Goal: Task Accomplishment & Management: Manage account settings

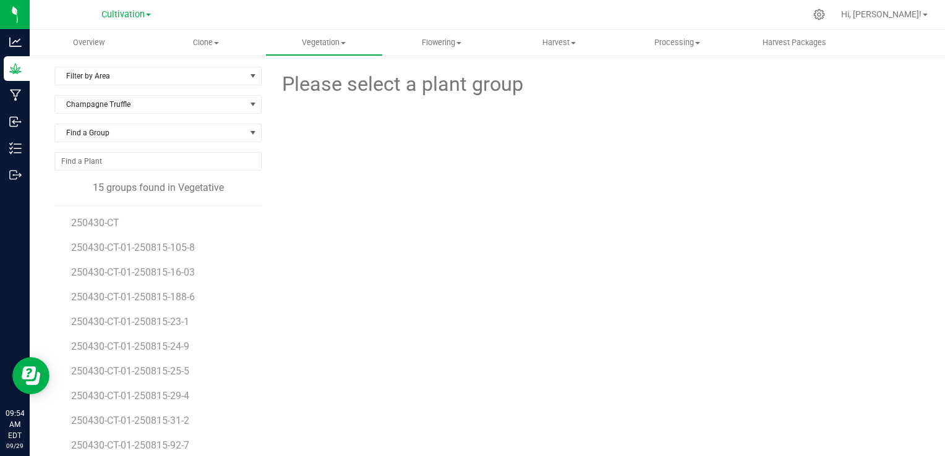
click at [393, 197] on div at bounding box center [596, 153] width 668 height 107
click at [448, 40] on span "Flowering" at bounding box center [441, 42] width 116 height 11
click at [448, 89] on span "Flowering groups" at bounding box center [434, 89] width 103 height 11
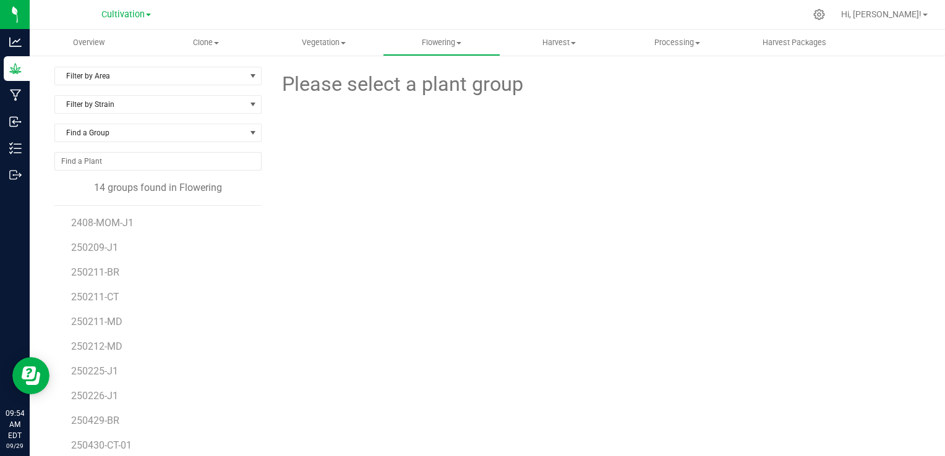
scroll to position [47, 0]
click at [282, 314] on div "Please select a plant group" at bounding box center [595, 291] width 649 height 449
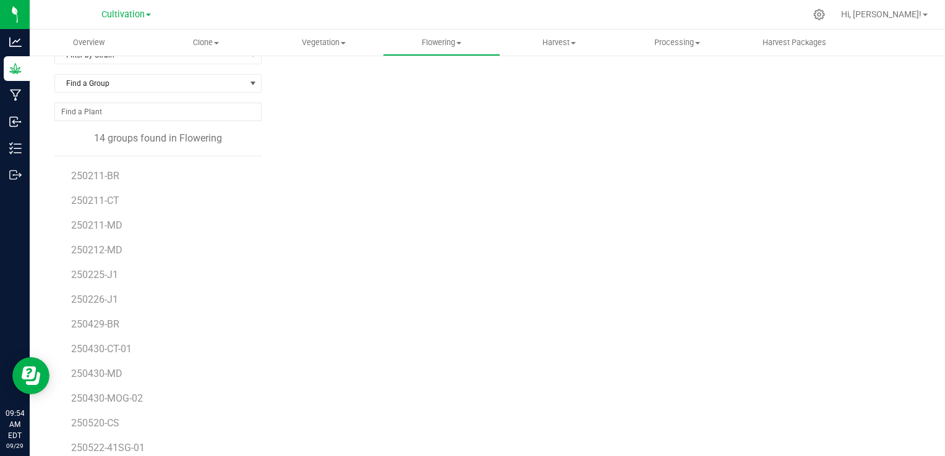
scroll to position [70, 0]
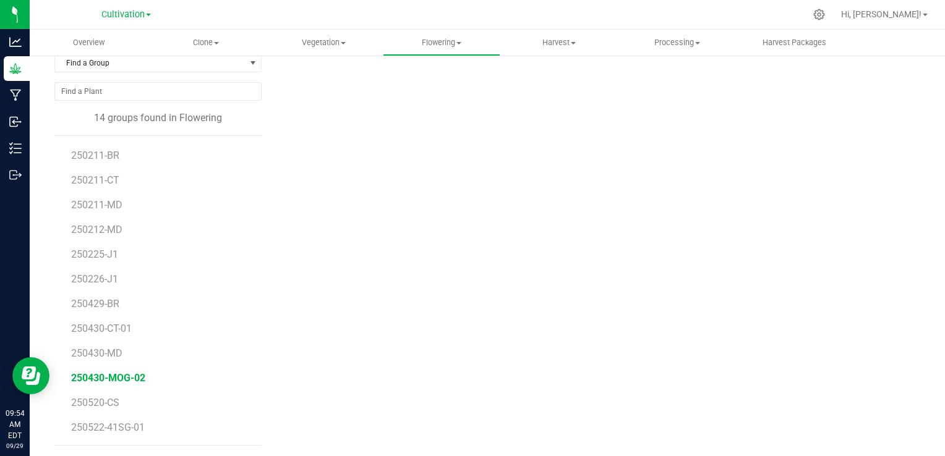
click at [131, 379] on span "250430-MOG-02" at bounding box center [108, 378] width 74 height 12
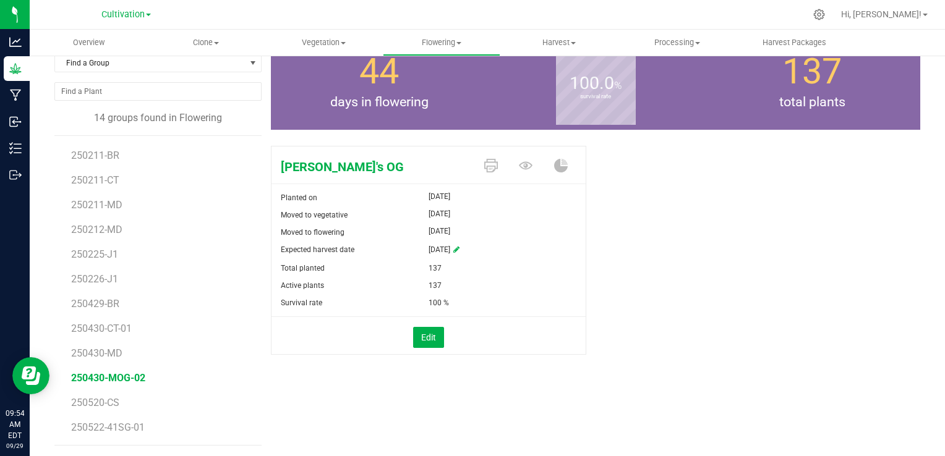
click at [594, 232] on div "[PERSON_NAME]'s OG Planted on [DATE] Moved to vegetative [DATE] Moved to flower…" at bounding box center [595, 263] width 649 height 245
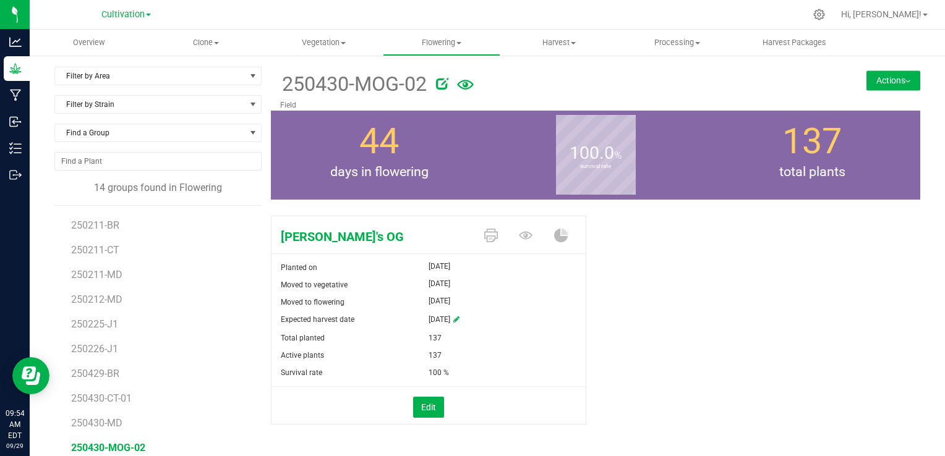
click at [878, 73] on button "Actions" at bounding box center [893, 80] width 54 height 20
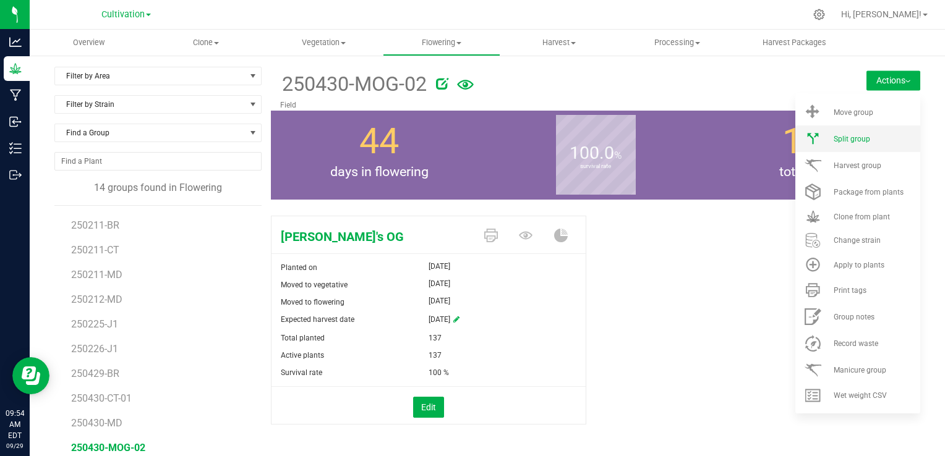
click at [840, 135] on span "Split group" at bounding box center [851, 139] width 36 height 9
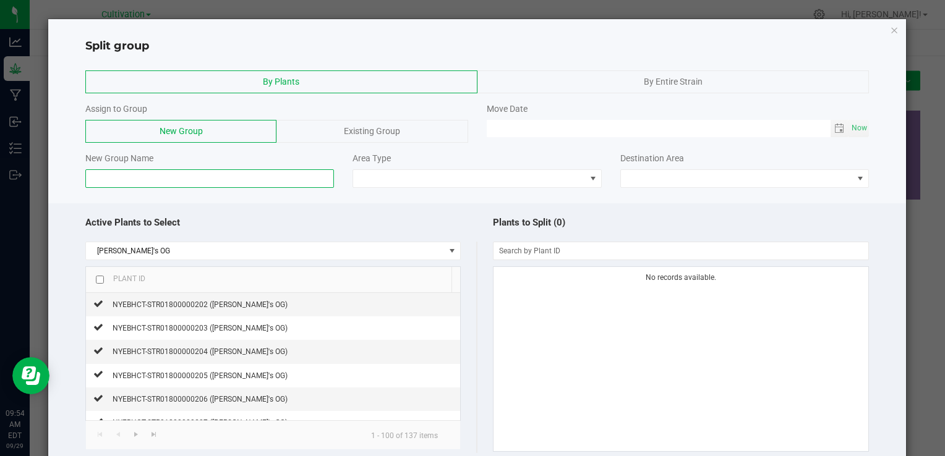
click at [144, 184] on input at bounding box center [209, 178] width 249 height 19
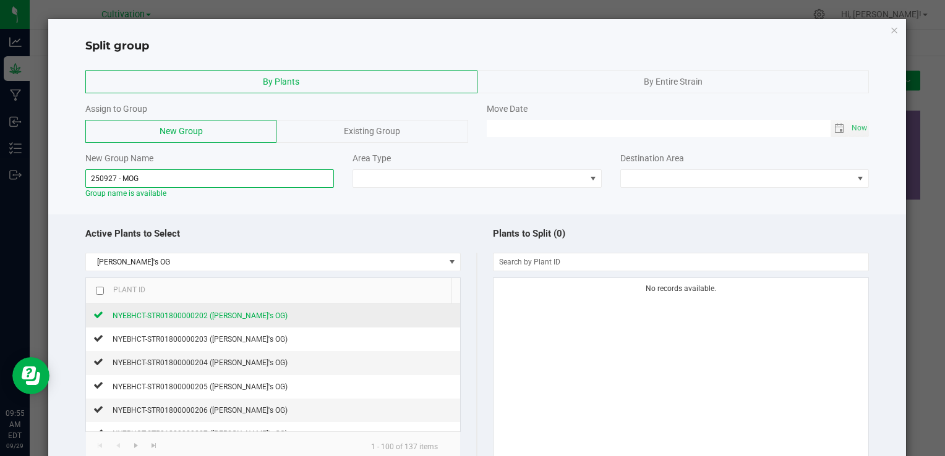
type input "250927 - MOG"
click at [195, 314] on span "NYEBHCT-STR01800000202 ([PERSON_NAME]'s OG)" at bounding box center [200, 316] width 175 height 9
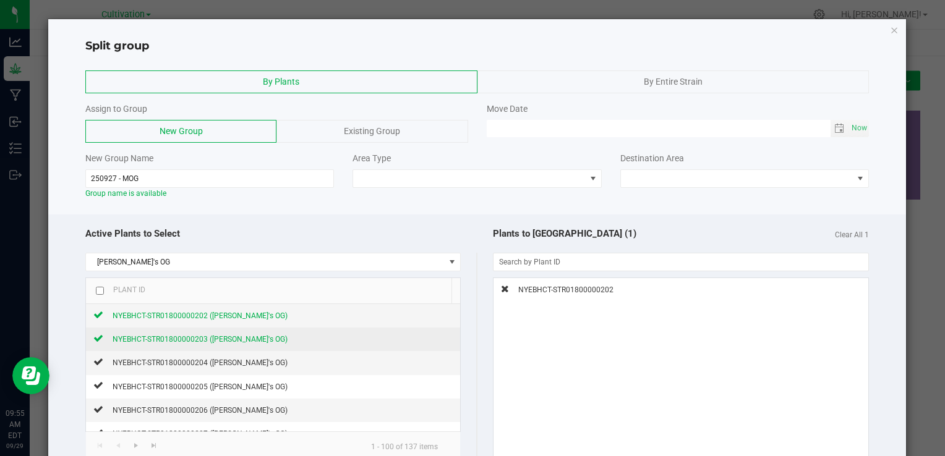
click at [181, 337] on span "NYEBHCT-STR01800000203 ([PERSON_NAME]'s OG)" at bounding box center [200, 339] width 175 height 9
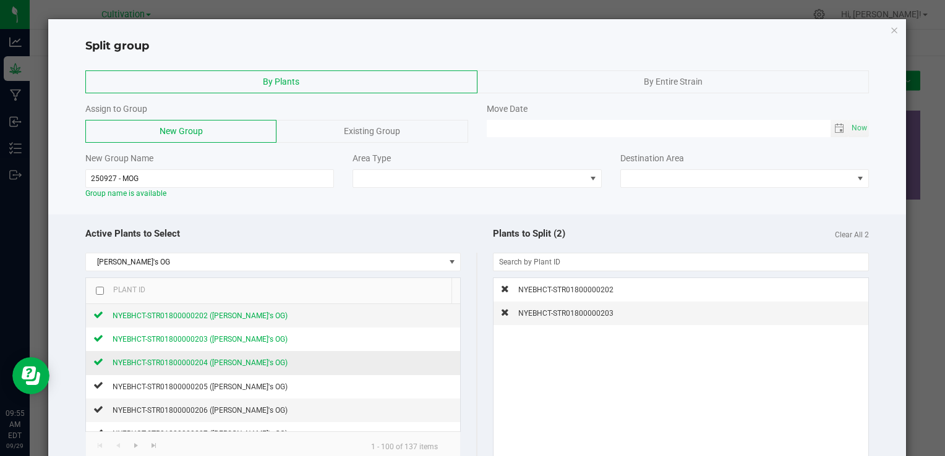
click at [151, 362] on span "NYEBHCT-STR01800000204 ([PERSON_NAME]'s OG)" at bounding box center [200, 363] width 175 height 9
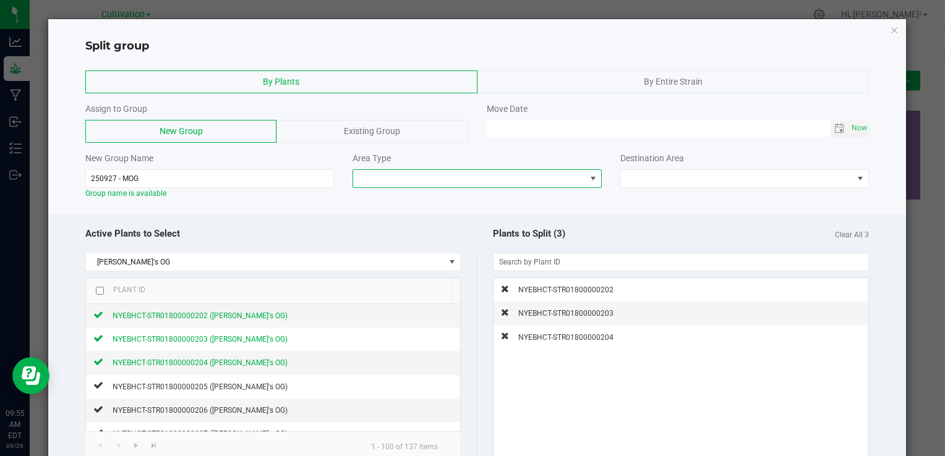
click at [411, 185] on span at bounding box center [469, 178] width 232 height 17
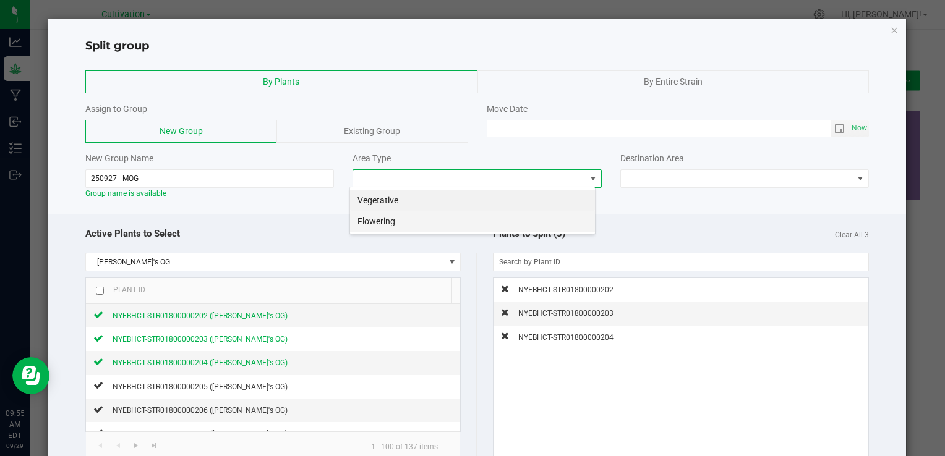
click at [388, 219] on li "Flowering" at bounding box center [472, 221] width 245 height 21
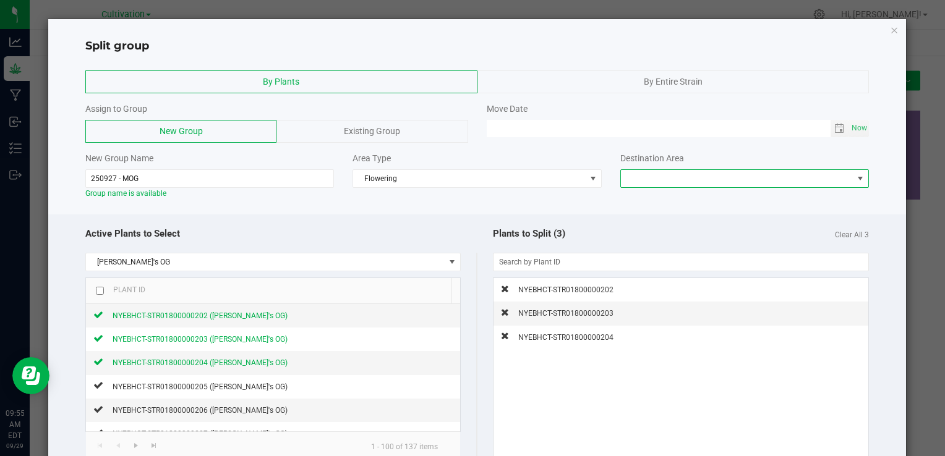
click at [663, 177] on span at bounding box center [737, 178] width 232 height 17
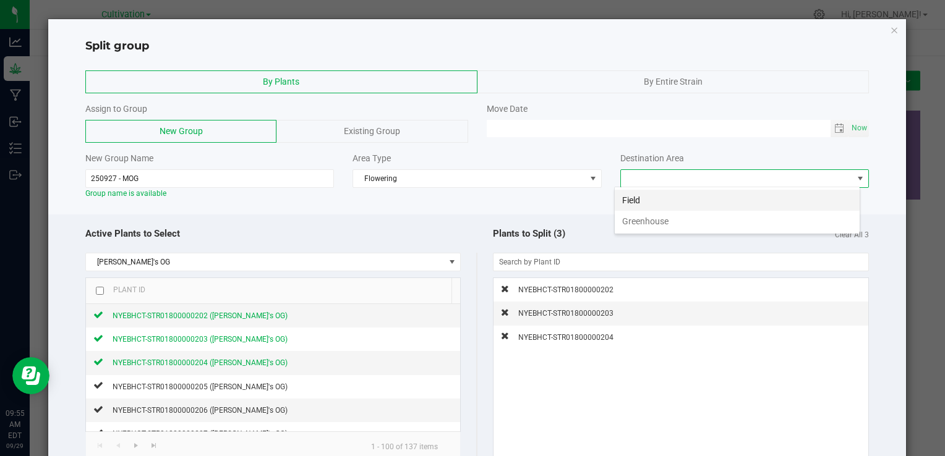
click at [640, 197] on li "Field" at bounding box center [737, 200] width 245 height 21
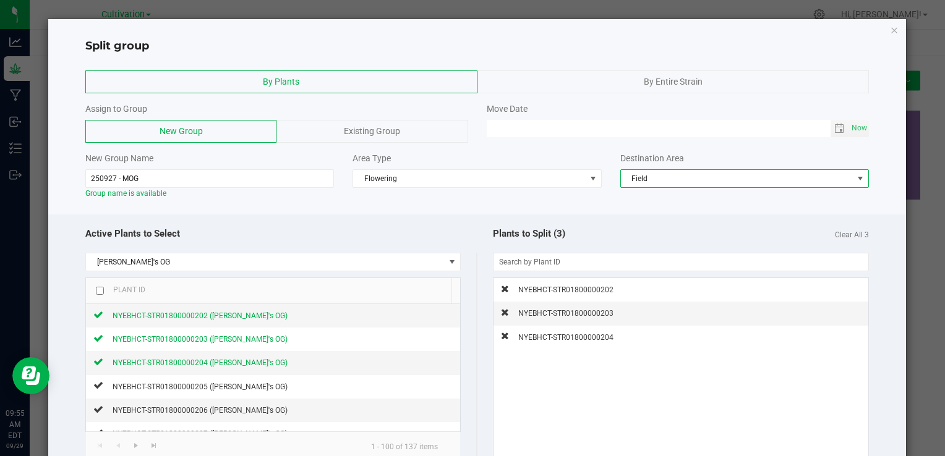
click at [457, 239] on div "Active Plants to Select" at bounding box center [280, 234] width 391 height 27
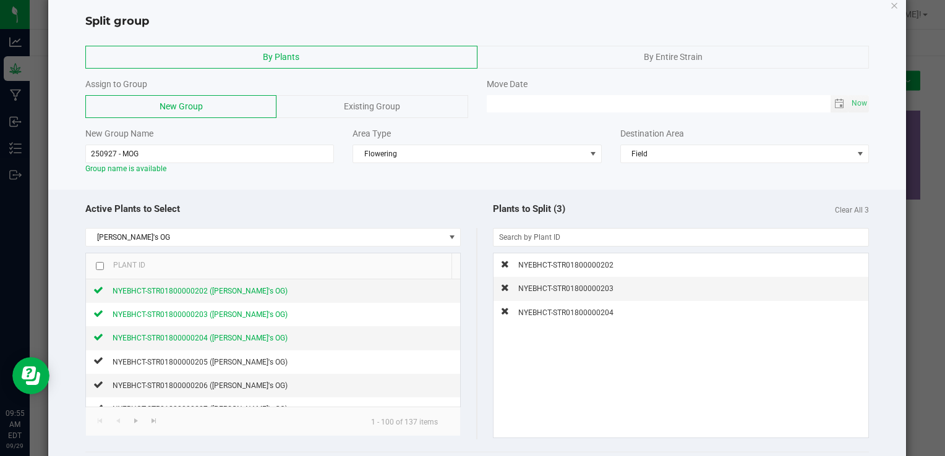
scroll to position [98, 0]
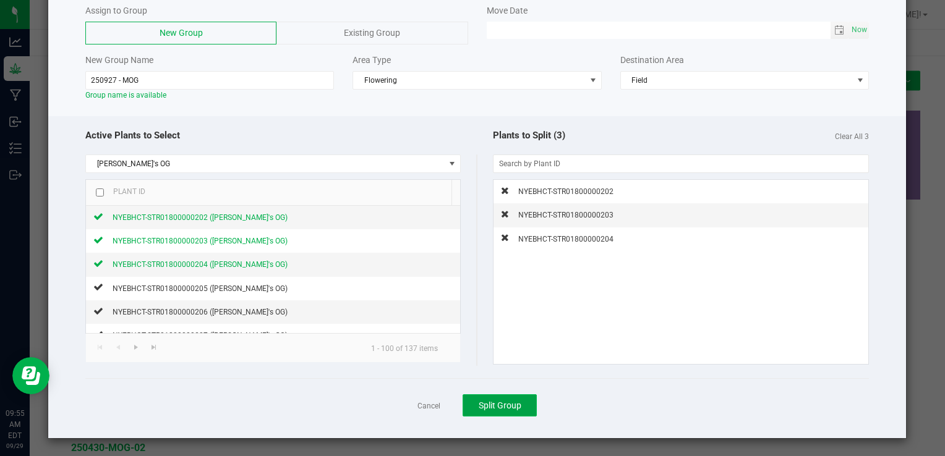
click at [491, 396] on button "Split Group" at bounding box center [499, 405] width 74 height 22
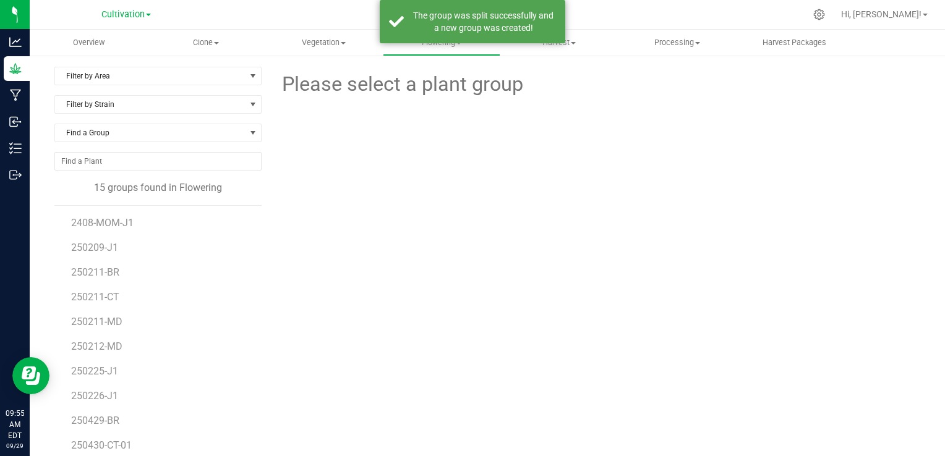
click at [279, 271] on div "Please select a plant group" at bounding box center [595, 291] width 649 height 449
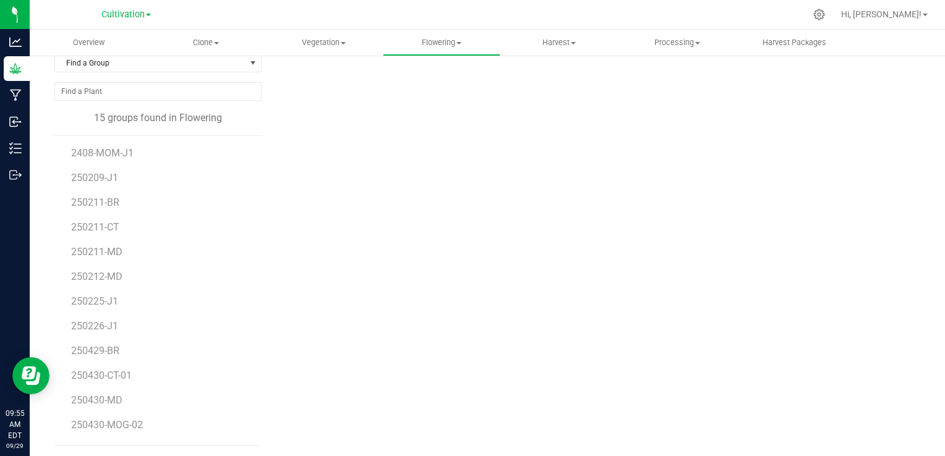
scroll to position [72, 0]
click at [118, 425] on span "250927 - MOG" at bounding box center [103, 428] width 64 height 12
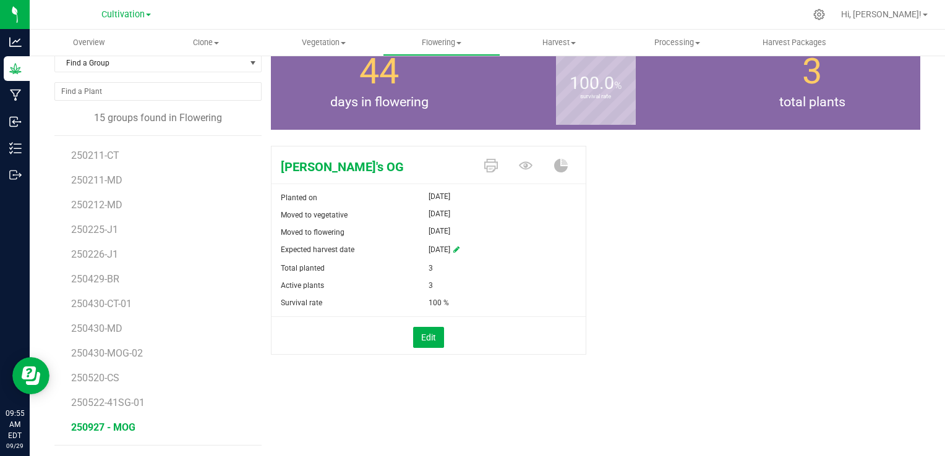
click at [665, 234] on div "[PERSON_NAME]'s OG Planted on [DATE] Moved to vegetative [DATE] Moved to flower…" at bounding box center [595, 263] width 649 height 245
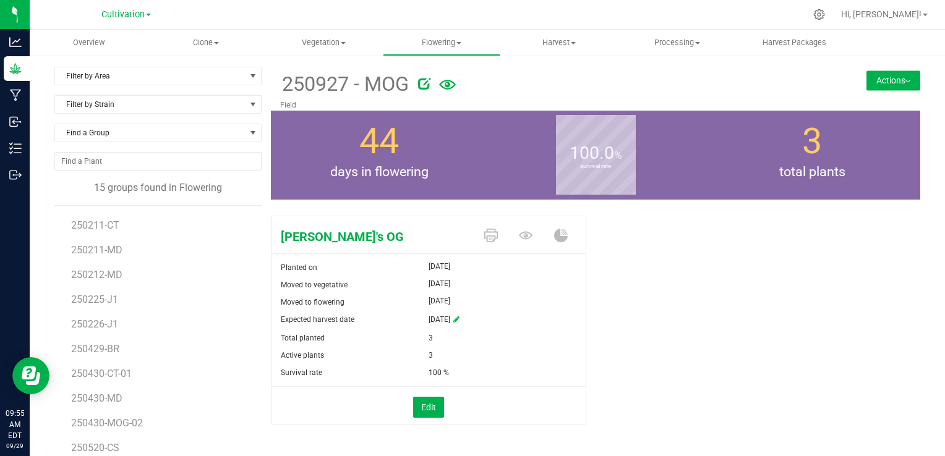
click at [879, 74] on button "Actions" at bounding box center [893, 80] width 54 height 20
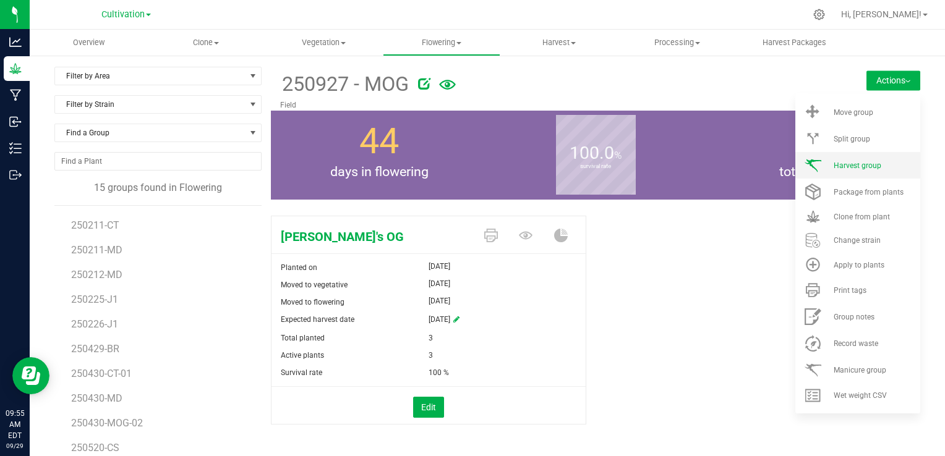
click at [852, 169] on li "Harvest group" at bounding box center [857, 165] width 125 height 27
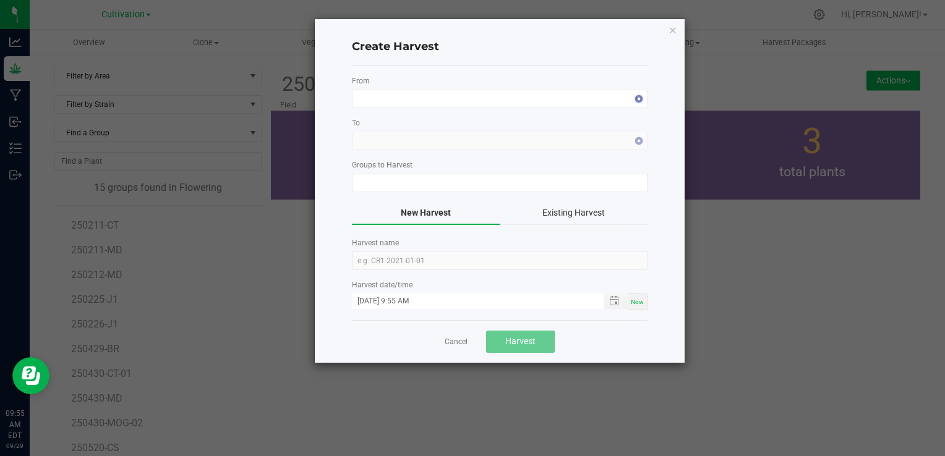
type input "250927 - MOG"
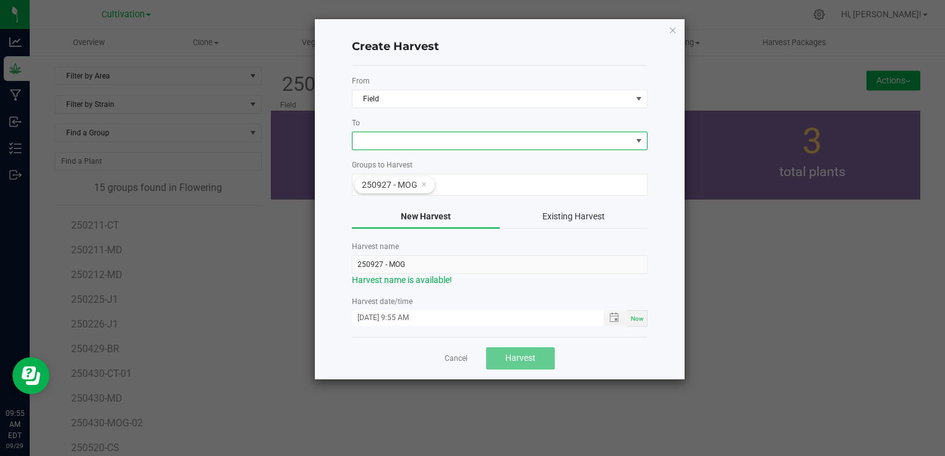
click at [582, 147] on span at bounding box center [491, 140] width 279 height 17
click at [582, 145] on span at bounding box center [491, 140] width 279 height 17
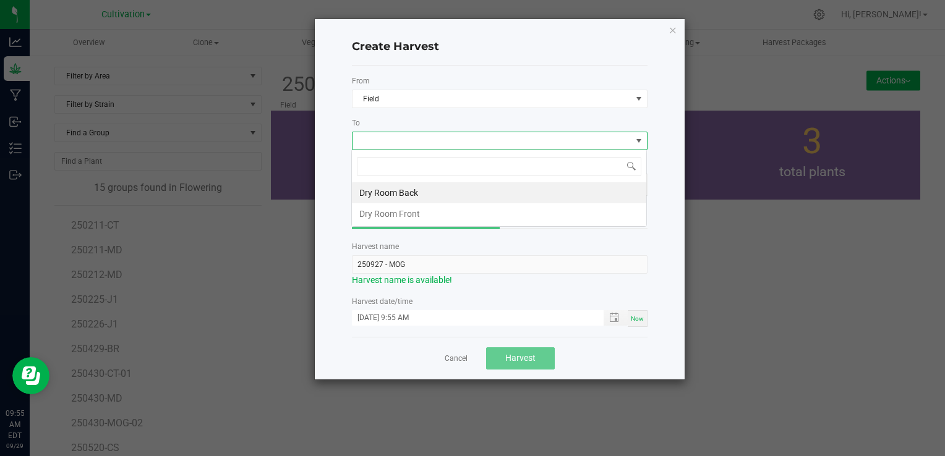
scroll to position [18, 296]
click at [469, 192] on li "Dry Room Back" at bounding box center [499, 192] width 294 height 21
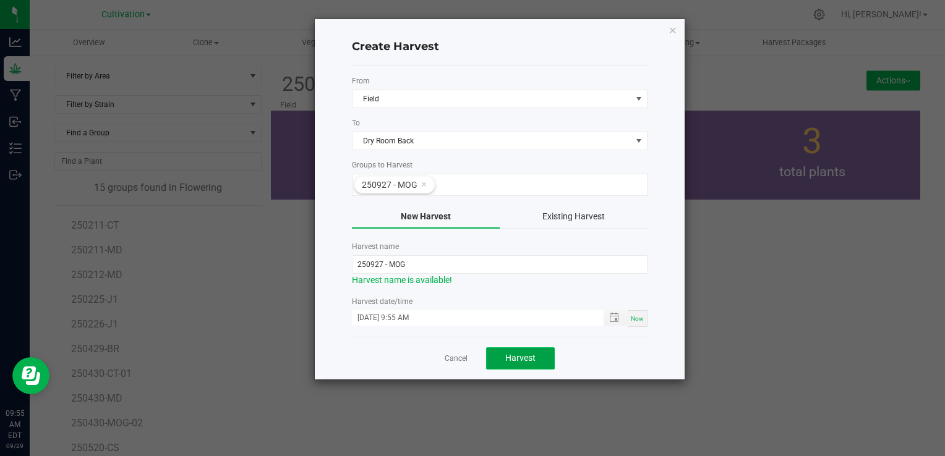
click at [519, 360] on span "Harvest" at bounding box center [520, 358] width 30 height 10
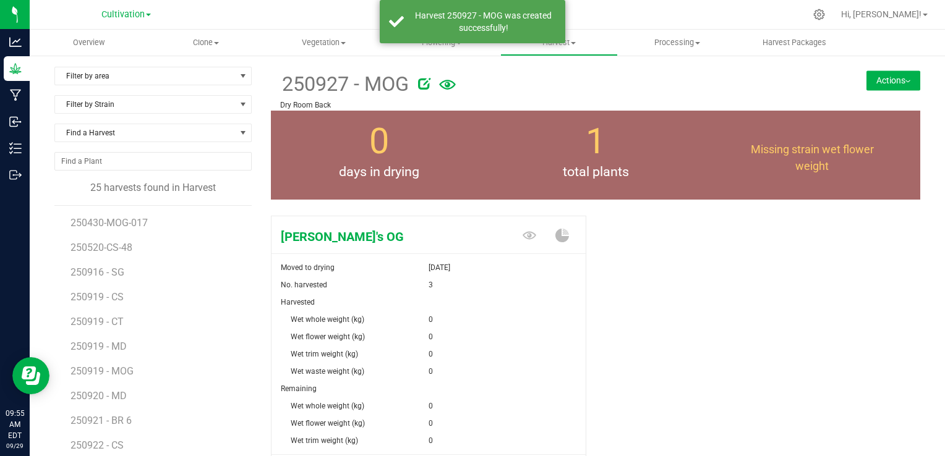
click at [662, 338] on div "[PERSON_NAME]'s OG Moved to drying [DATE] No. harvested 3 Harvested Wet whole w…" at bounding box center [595, 367] width 649 height 313
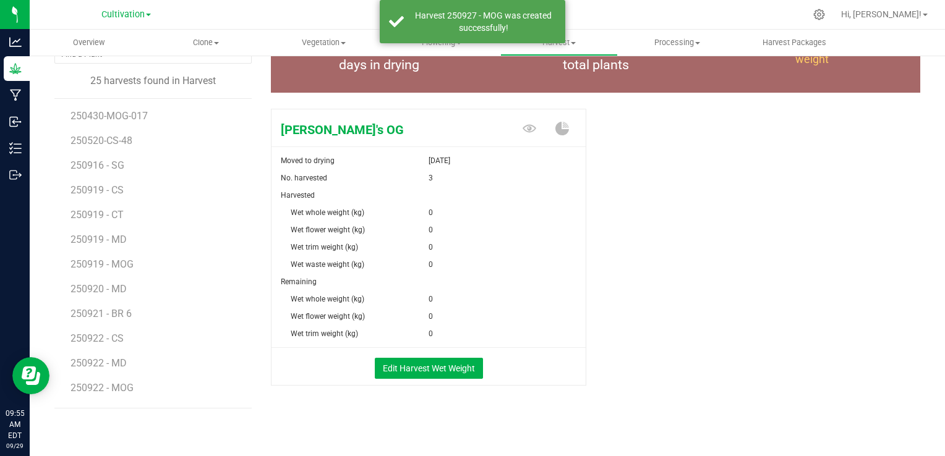
scroll to position [108, 0]
click at [445, 357] on button "Edit Harvest Wet Weight" at bounding box center [429, 367] width 108 height 21
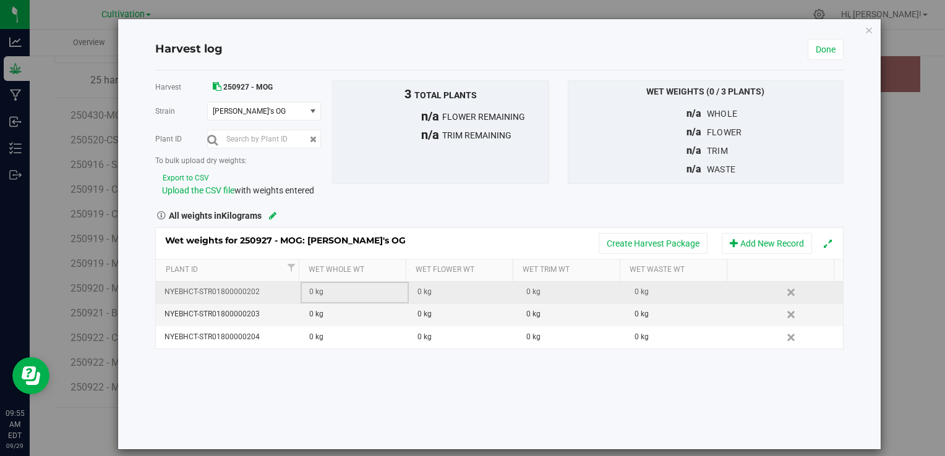
click at [336, 293] on div "0 kg" at bounding box center [358, 292] width 99 height 12
click at [336, 293] on input "text" at bounding box center [358, 292] width 94 height 17
type input "1.0"
click at [318, 310] on div "0 kg" at bounding box center [358, 314] width 99 height 12
click at [318, 310] on input "text" at bounding box center [358, 314] width 94 height 17
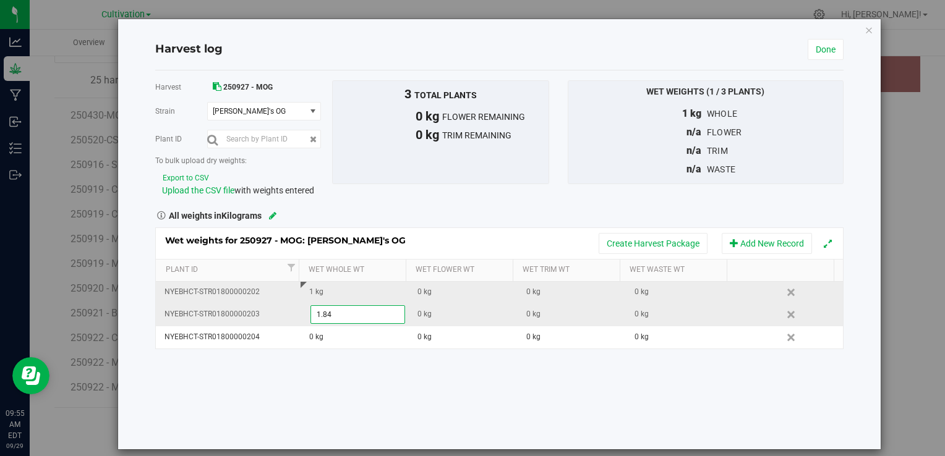
type input "1.845"
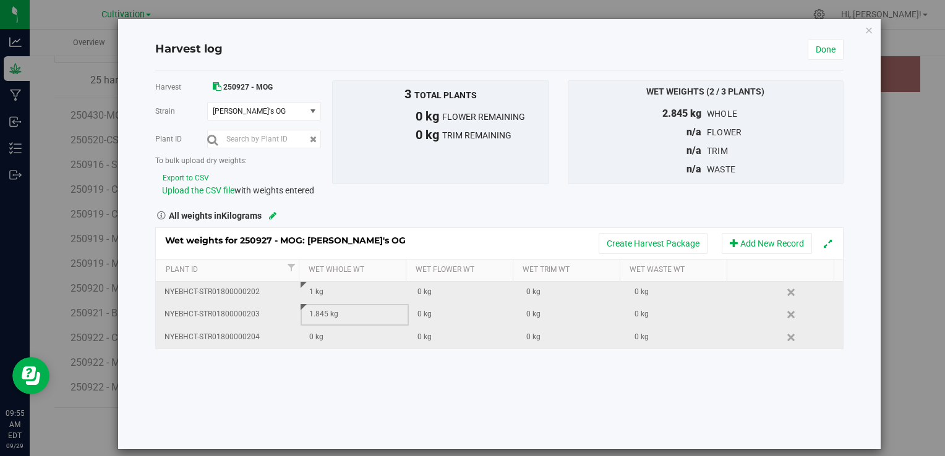
click at [313, 336] on div "0 kg" at bounding box center [358, 337] width 99 height 12
click at [313, 336] on input "text" at bounding box center [358, 337] width 94 height 17
type input "2.82"
click at [812, 47] on link "Done" at bounding box center [825, 49] width 36 height 21
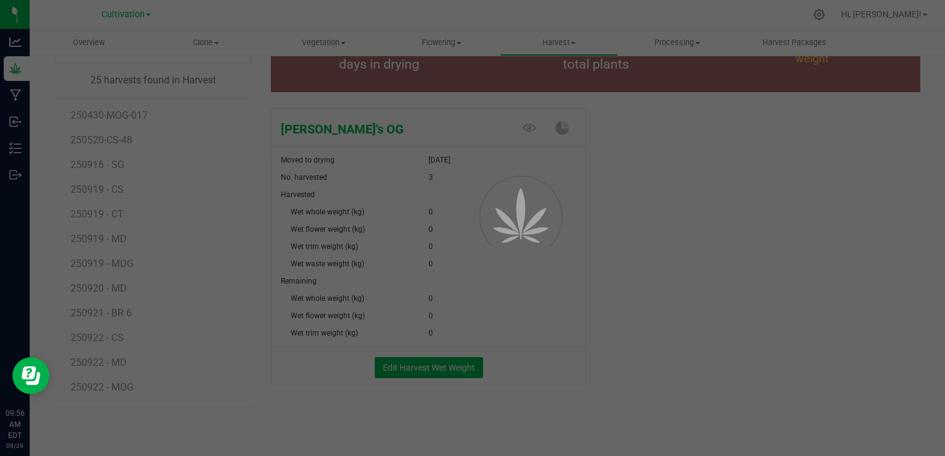
scroll to position [108, 0]
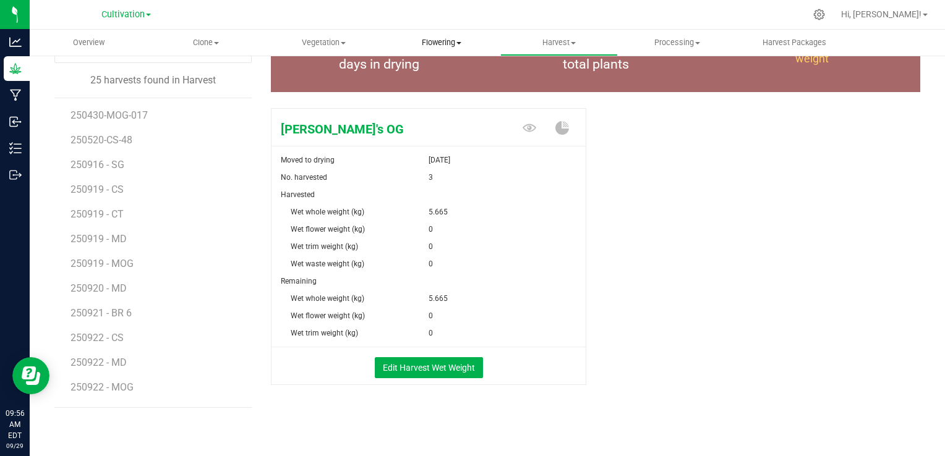
click at [427, 45] on span "Flowering" at bounding box center [441, 42] width 116 height 11
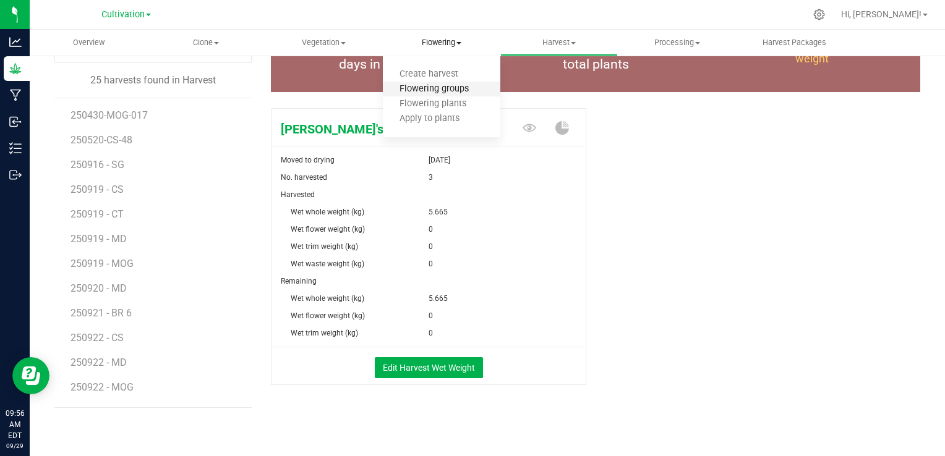
click at [455, 85] on span "Flowering groups" at bounding box center [434, 89] width 103 height 11
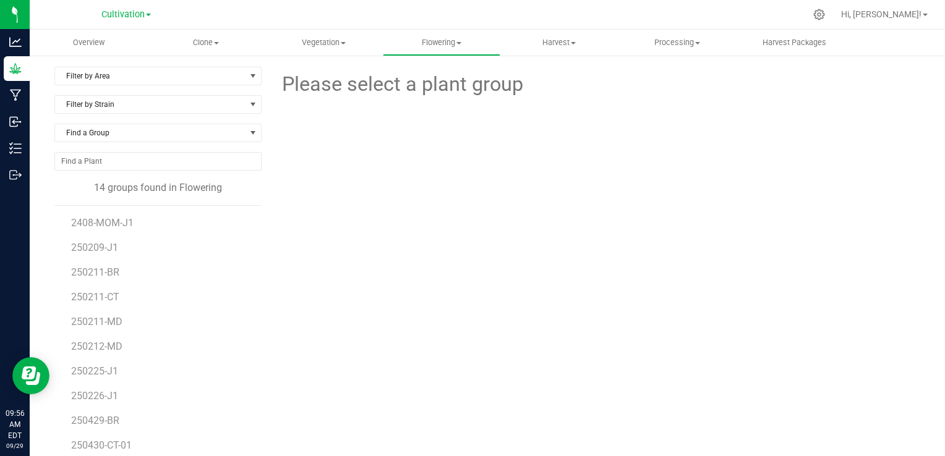
click at [336, 242] on div "Please select a plant group" at bounding box center [595, 291] width 649 height 449
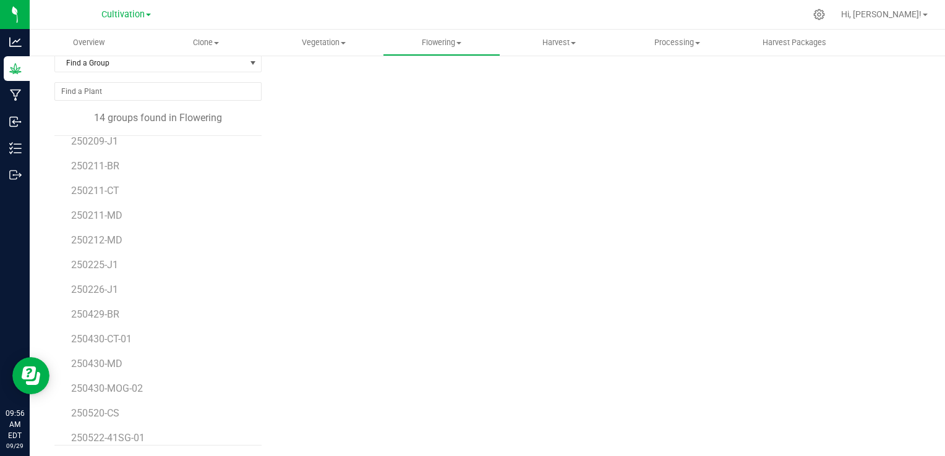
scroll to position [47, 0]
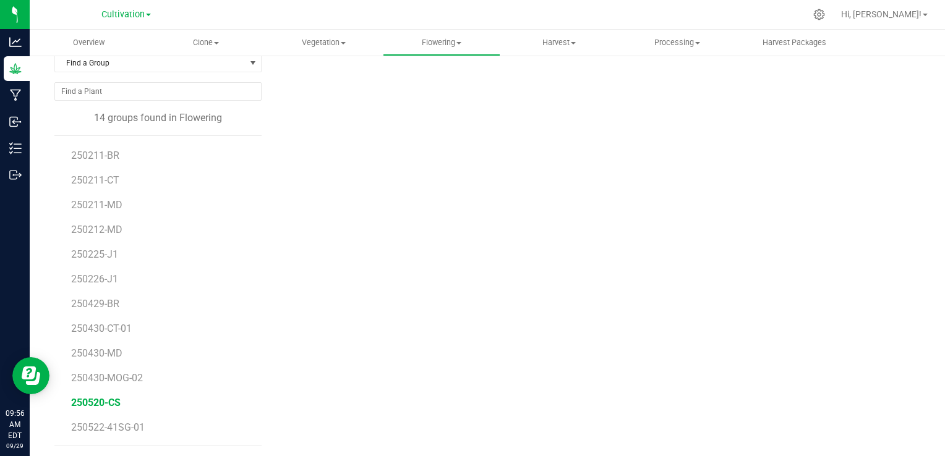
click at [109, 399] on span "250520-CS" at bounding box center [95, 403] width 49 height 12
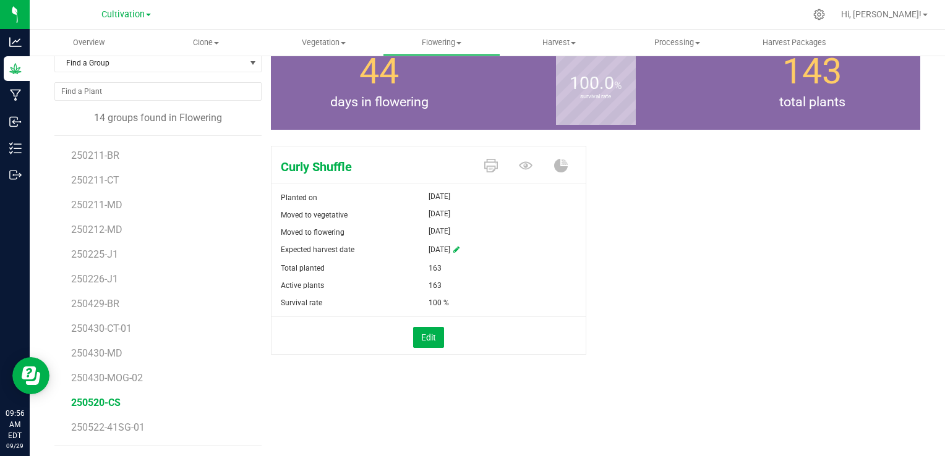
click at [620, 221] on div "Curly Shuffle Planted on [DATE] Moved to vegetative [DATE] Moved to flowering […" at bounding box center [595, 263] width 649 height 245
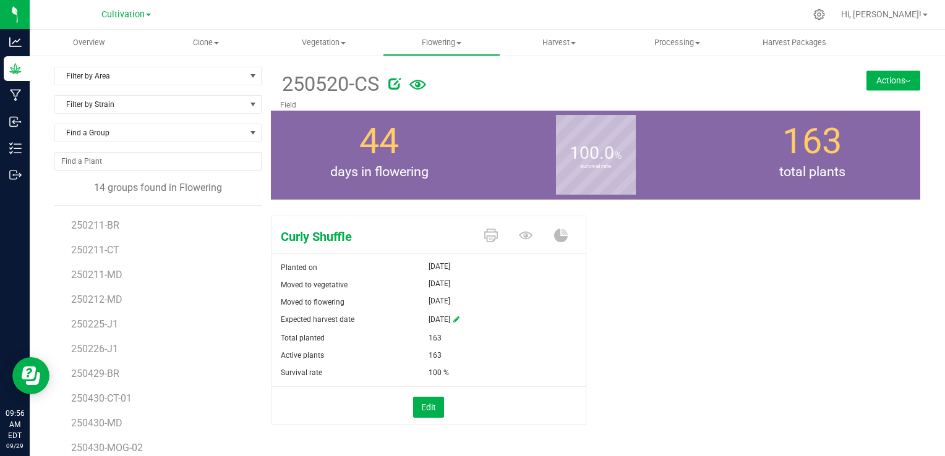
click at [872, 74] on button "Actions" at bounding box center [893, 80] width 54 height 20
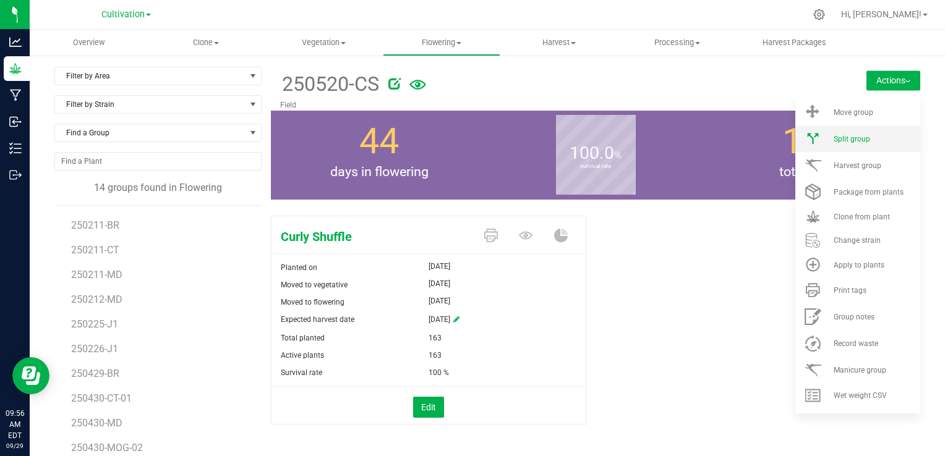
click at [835, 136] on span "Split group" at bounding box center [851, 139] width 36 height 9
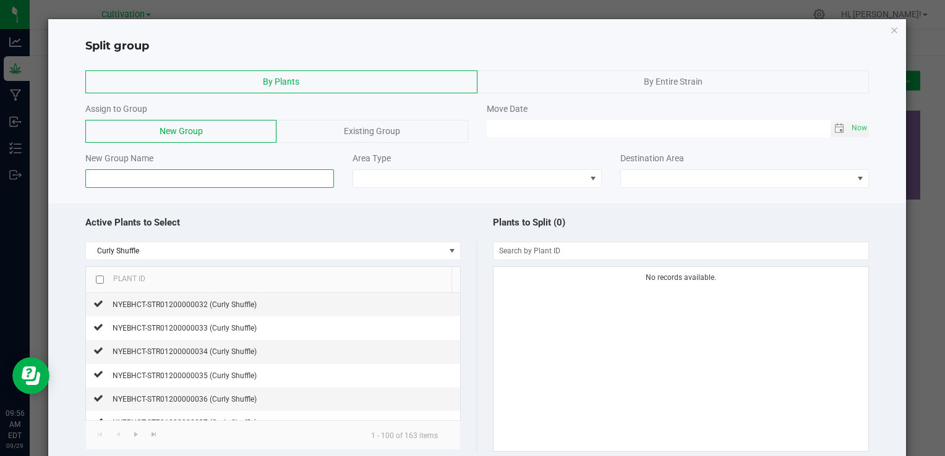
click at [221, 179] on input at bounding box center [209, 178] width 249 height 19
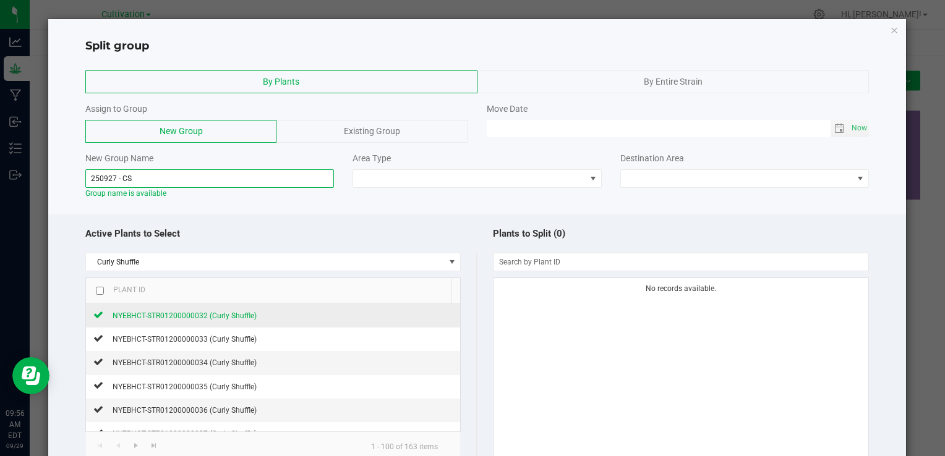
type input "250927 - CS"
click at [185, 312] on span "NYEBHCT-STR01200000032 (Curly Shuffle)" at bounding box center [185, 316] width 144 height 9
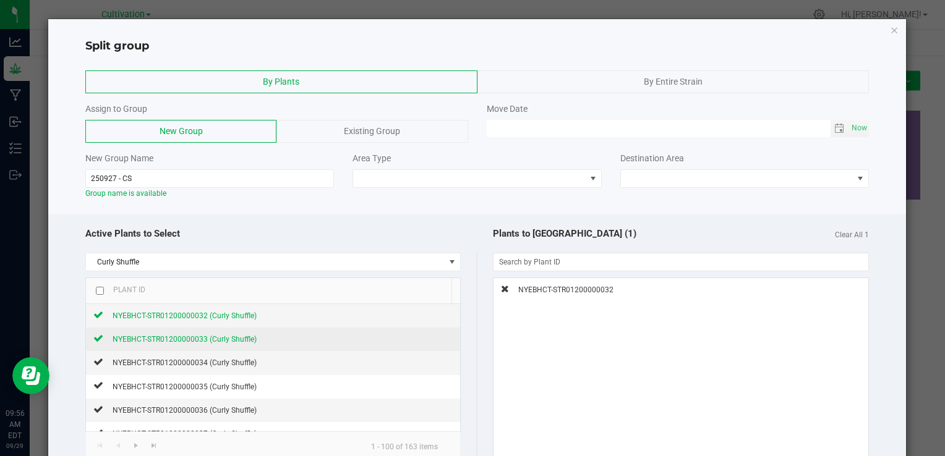
click at [169, 333] on div "NYEBHCT-STR01200000033 (Curly Shuffle)" at bounding box center [179, 339] width 153 height 13
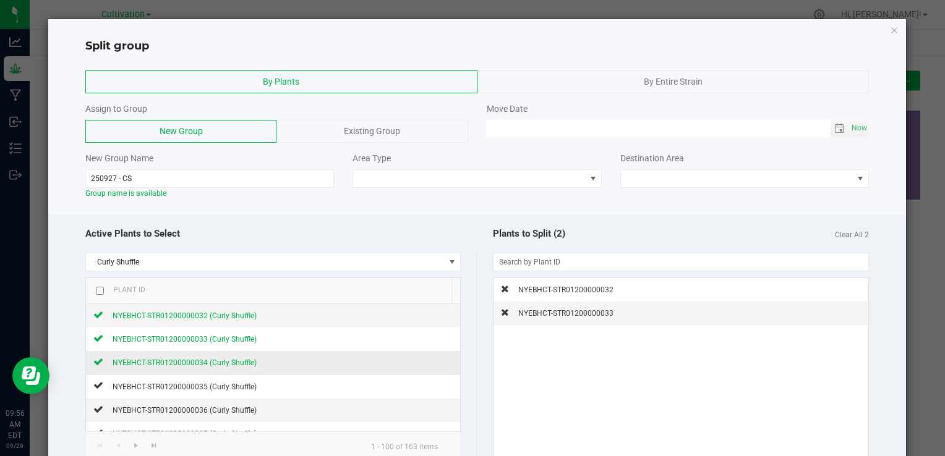
click at [153, 356] on div "NYEBHCT-STR01200000034 (Curly Shuffle)" at bounding box center [179, 362] width 153 height 13
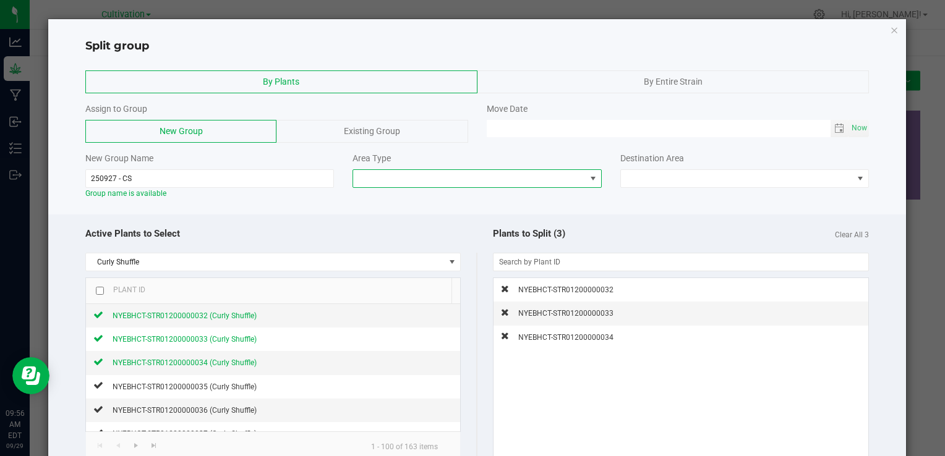
click at [467, 180] on span at bounding box center [469, 178] width 232 height 17
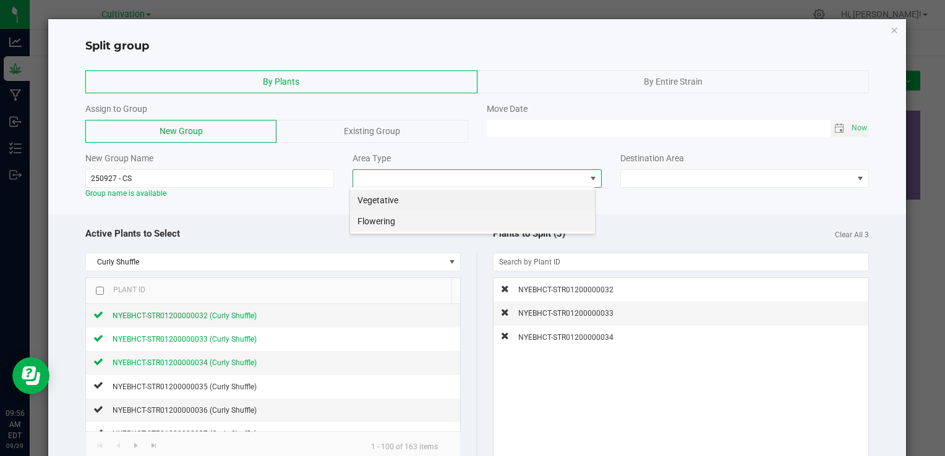
click at [430, 216] on li "Flowering" at bounding box center [472, 221] width 245 height 21
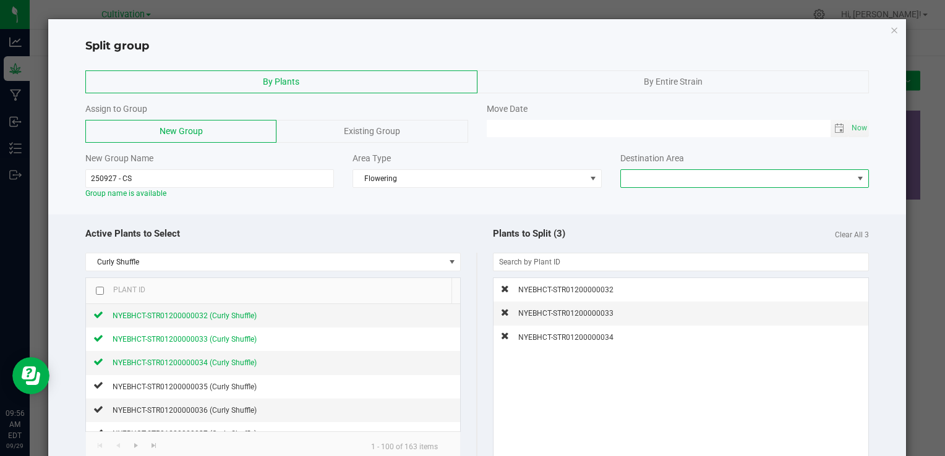
click at [655, 174] on span at bounding box center [737, 178] width 232 height 17
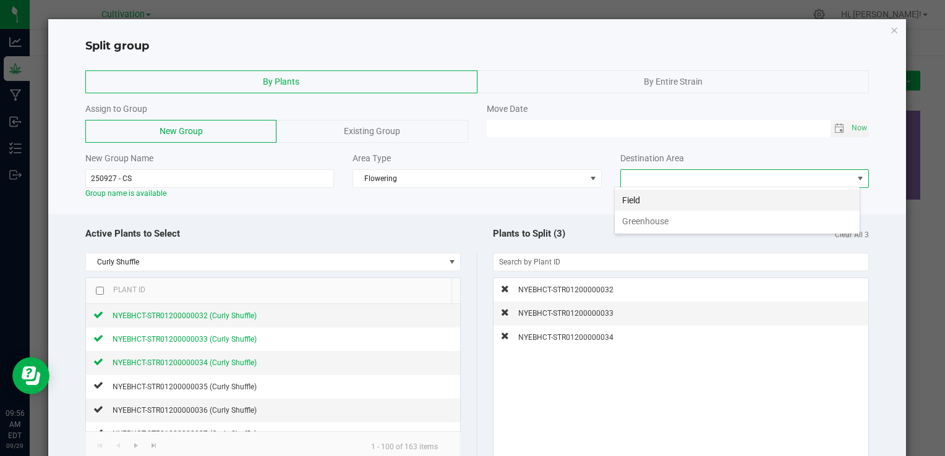
click at [634, 195] on li "Field" at bounding box center [737, 200] width 245 height 21
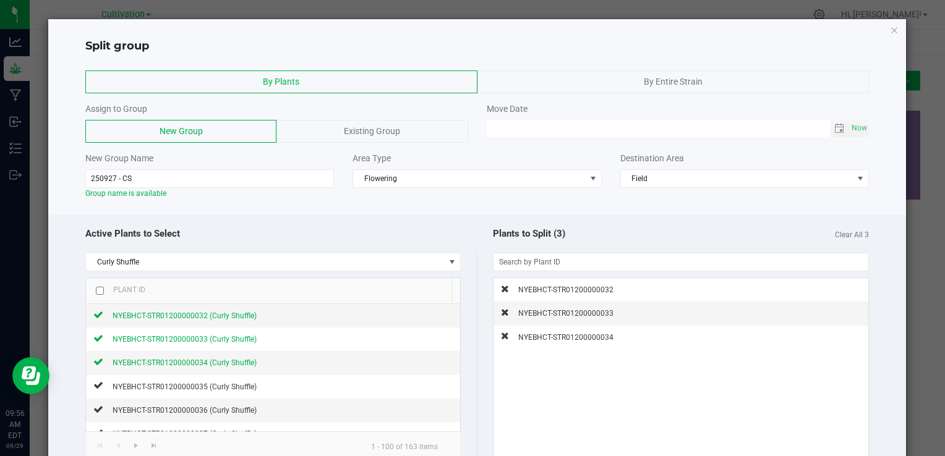
click at [452, 232] on div "Active Plants to Select" at bounding box center [280, 234] width 391 height 27
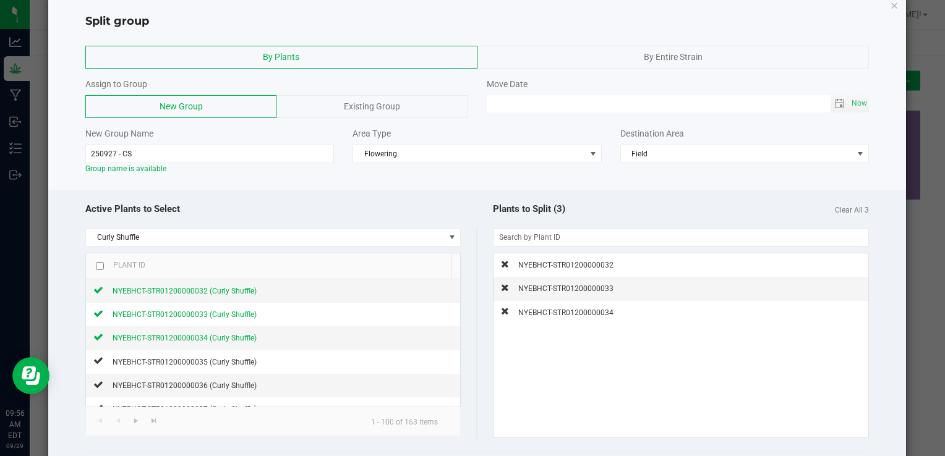
scroll to position [98, 0]
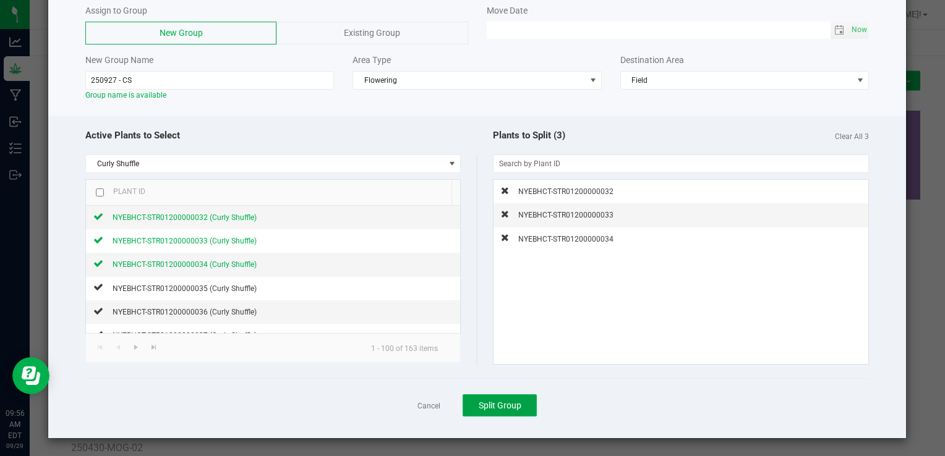
click at [491, 394] on button "Split Group" at bounding box center [499, 405] width 74 height 22
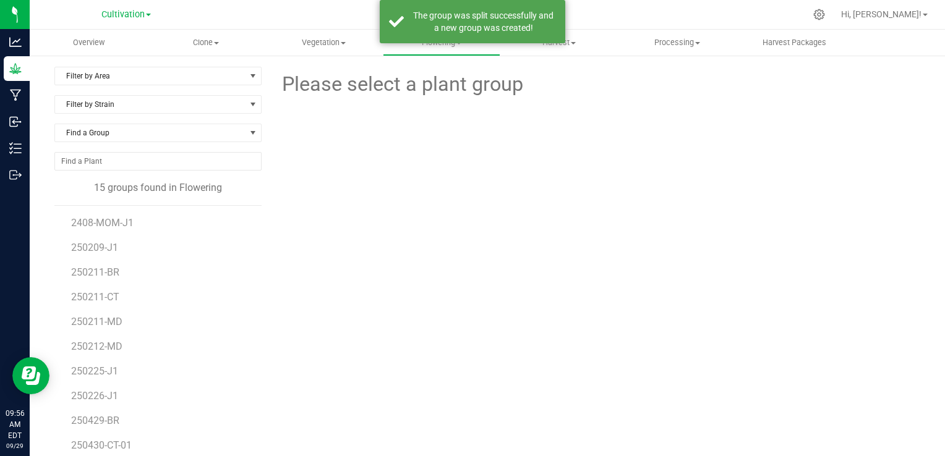
click at [299, 228] on div "Please select a plant group" at bounding box center [595, 291] width 649 height 449
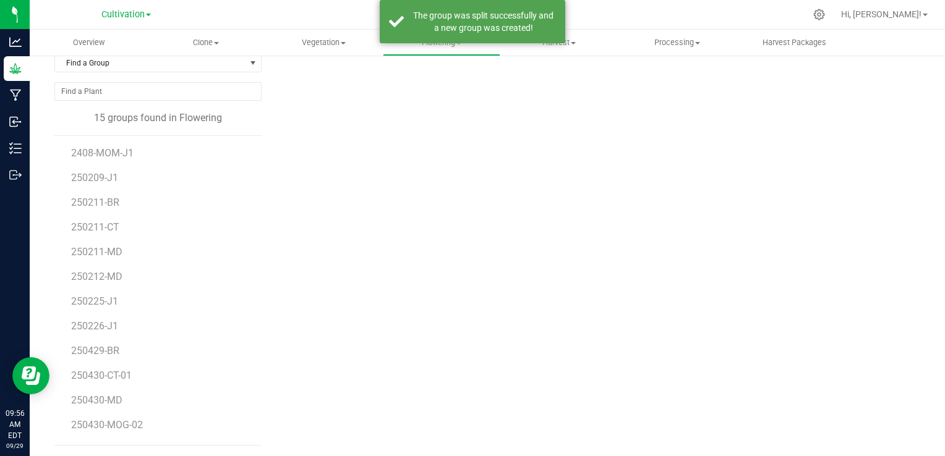
scroll to position [72, 0]
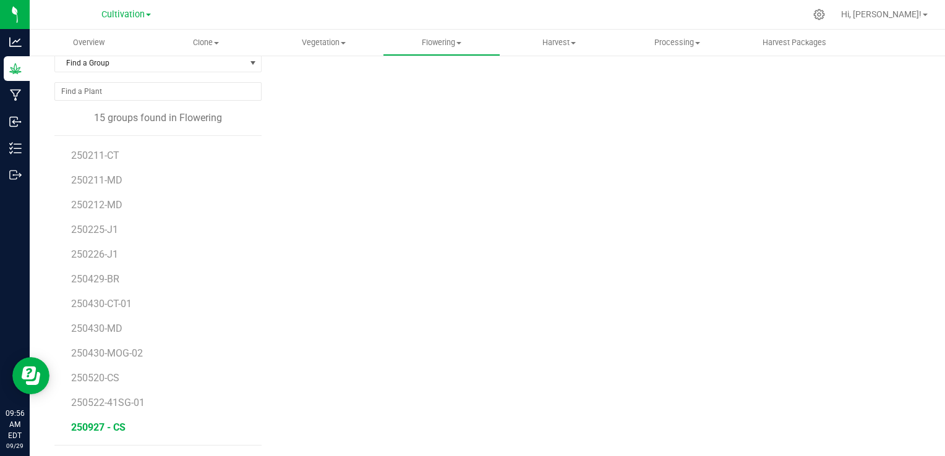
click at [108, 422] on span "250927 - CS" at bounding box center [98, 428] width 54 height 12
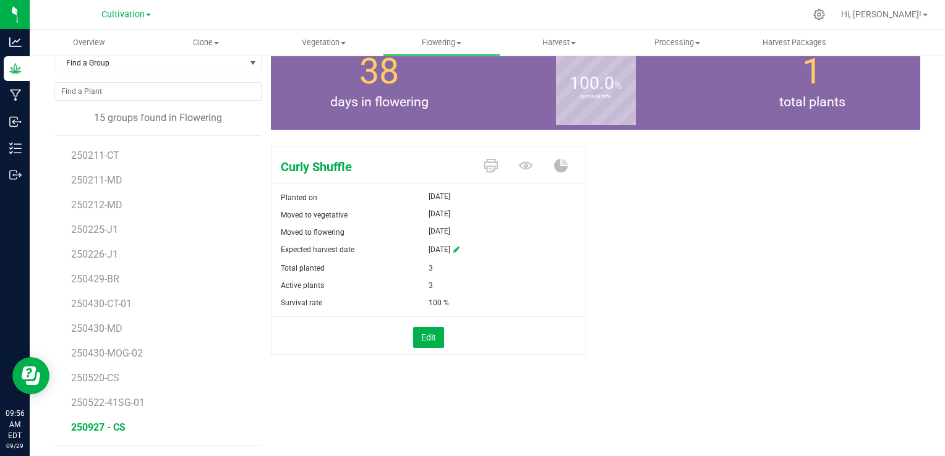
click at [708, 265] on div "Curly Shuffle Planted on [DATE] Moved to vegetative [DATE] Moved to flowering […" at bounding box center [595, 263] width 649 height 245
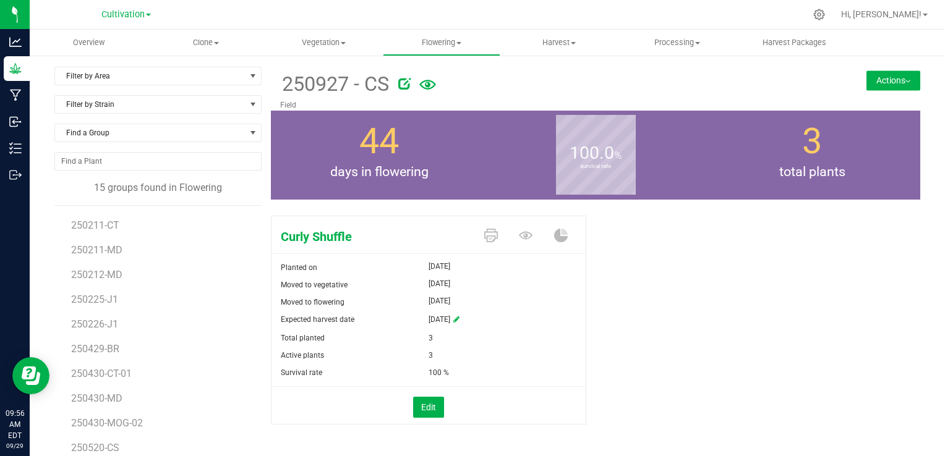
click at [896, 75] on button "Actions" at bounding box center [893, 80] width 54 height 20
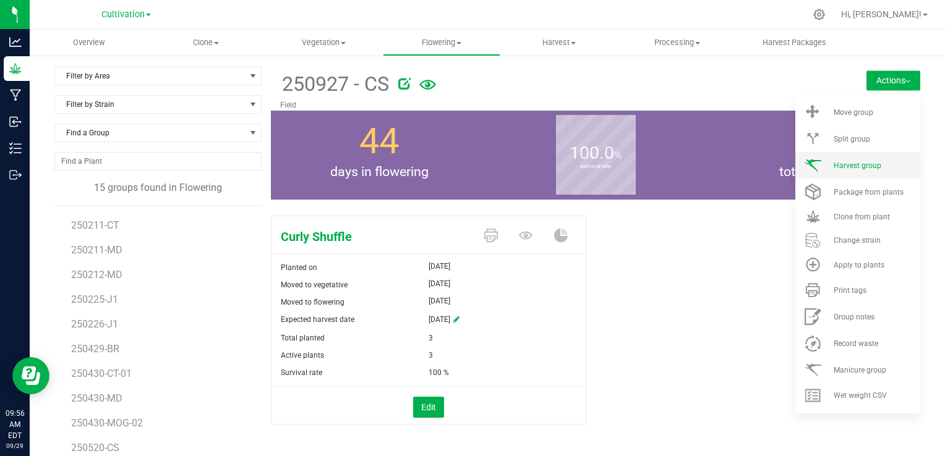
click at [833, 168] on span "Harvest group" at bounding box center [857, 165] width 48 height 9
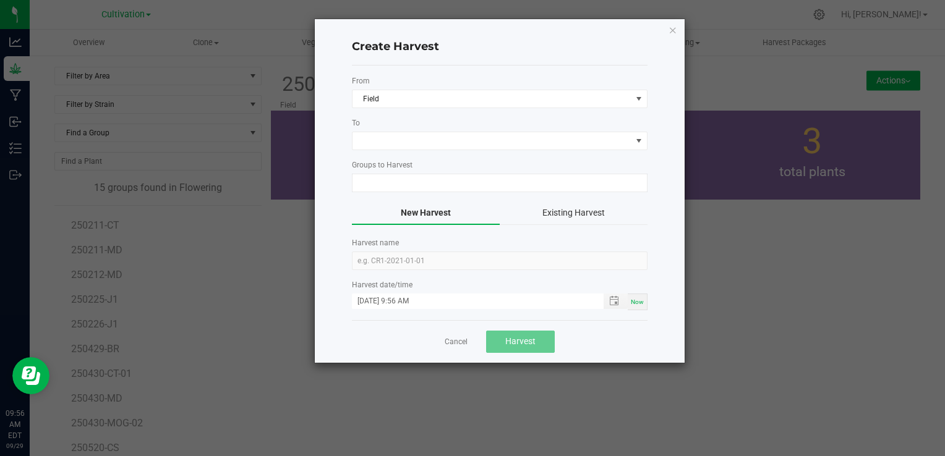
type input "250927 - CS"
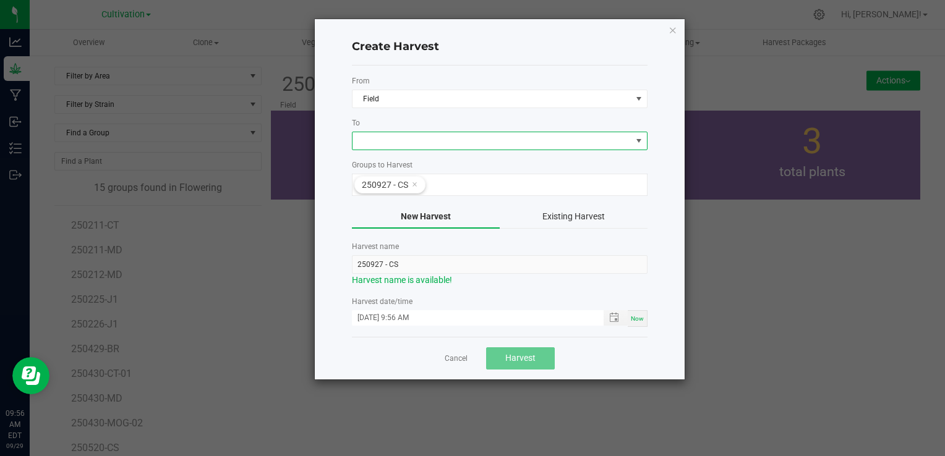
click at [434, 135] on span at bounding box center [491, 140] width 279 height 17
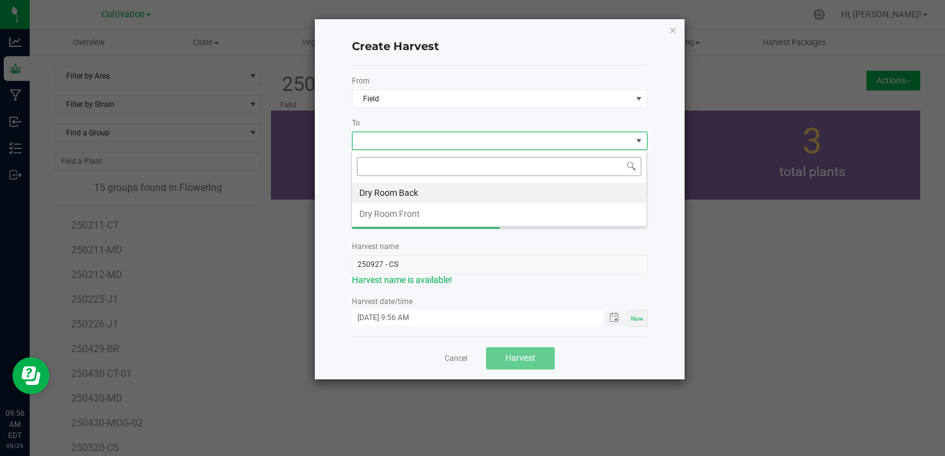
scroll to position [18, 296]
click at [398, 187] on li "Dry Room Back" at bounding box center [499, 192] width 294 height 21
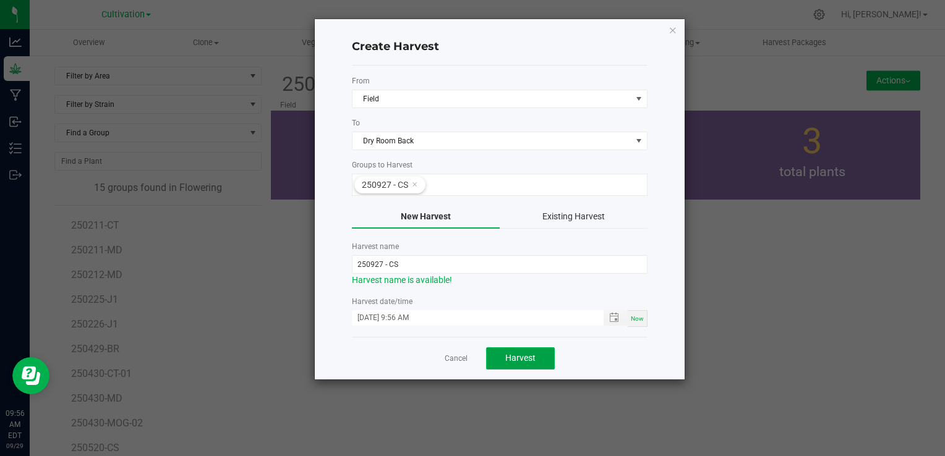
click at [519, 364] on button "Harvest" at bounding box center [520, 358] width 69 height 22
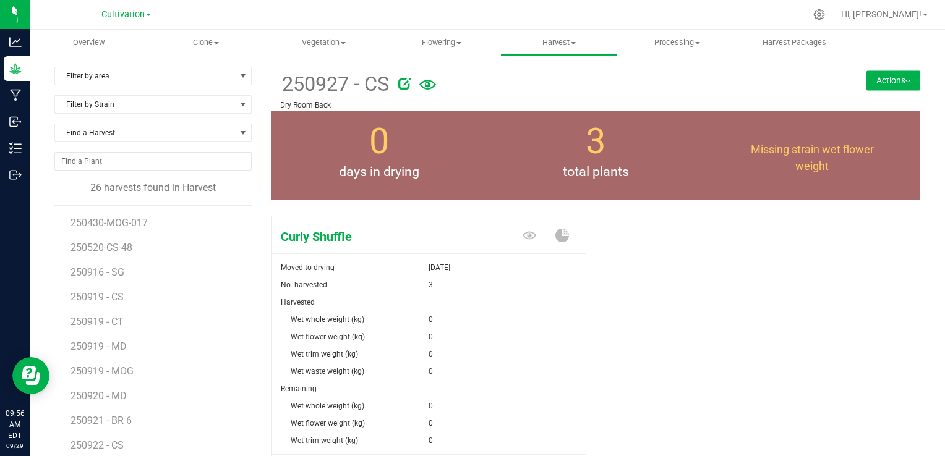
click at [671, 313] on div "Curly Shuffle Moved to drying [DATE] No. harvested 3 Harvested Wet whole weight…" at bounding box center [595, 367] width 649 height 313
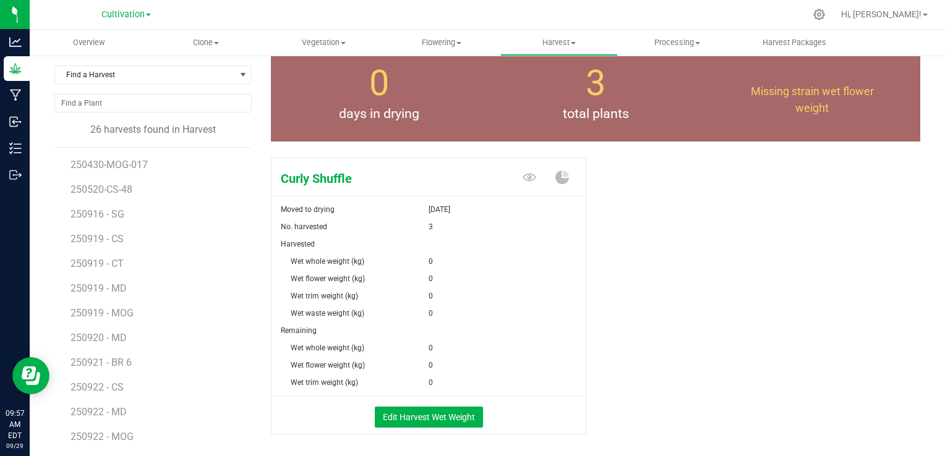
scroll to position [99, 0]
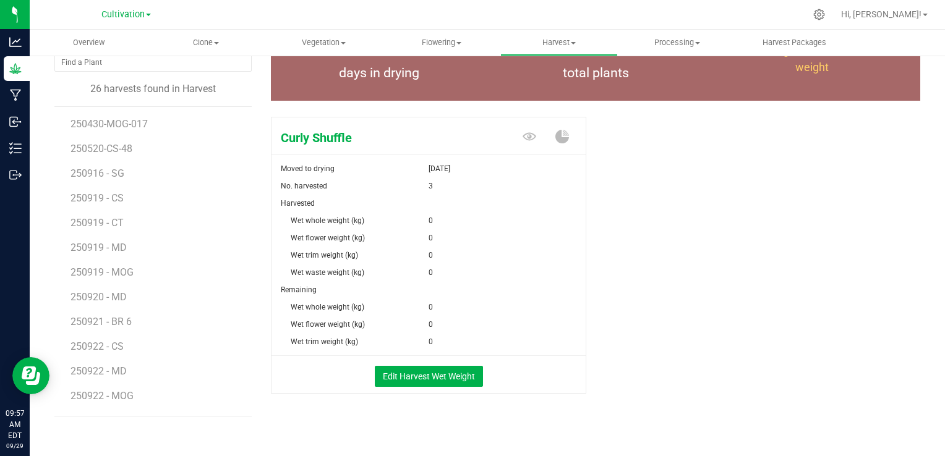
click at [626, 291] on div "Curly Shuffle Moved to drying [DATE] No. harvested 3 Harvested Wet whole weight…" at bounding box center [595, 268] width 649 height 313
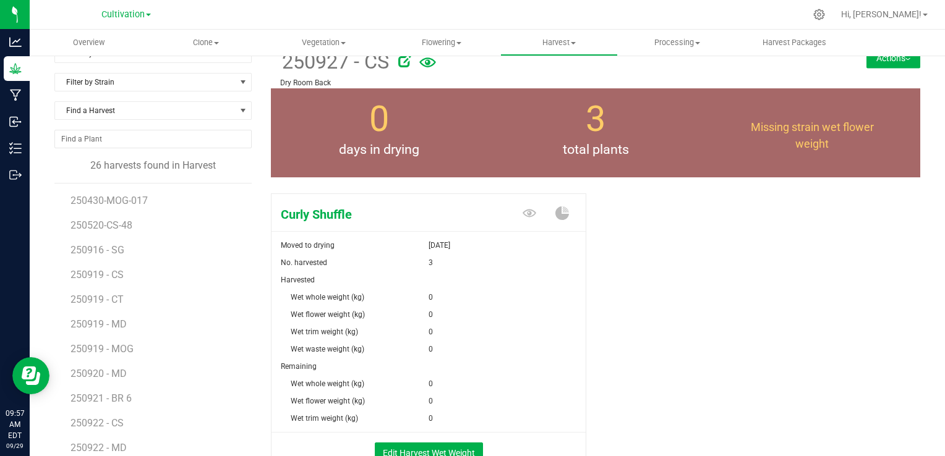
scroll to position [0, 0]
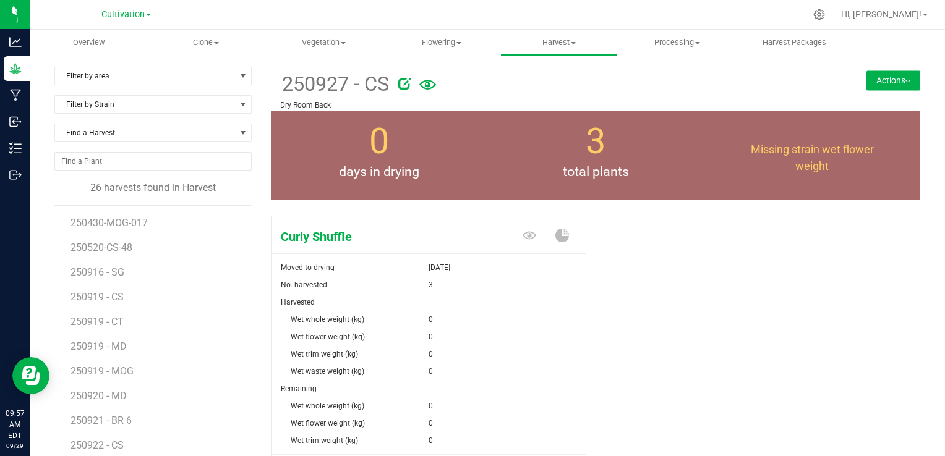
click at [904, 80] on button "Actions" at bounding box center [893, 80] width 54 height 20
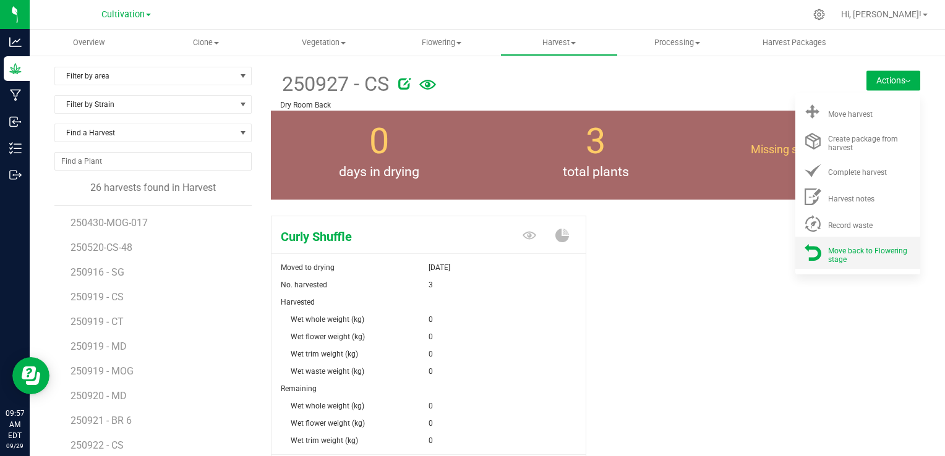
click at [850, 255] on div "Move back to Flowering stage" at bounding box center [870, 253] width 84 height 22
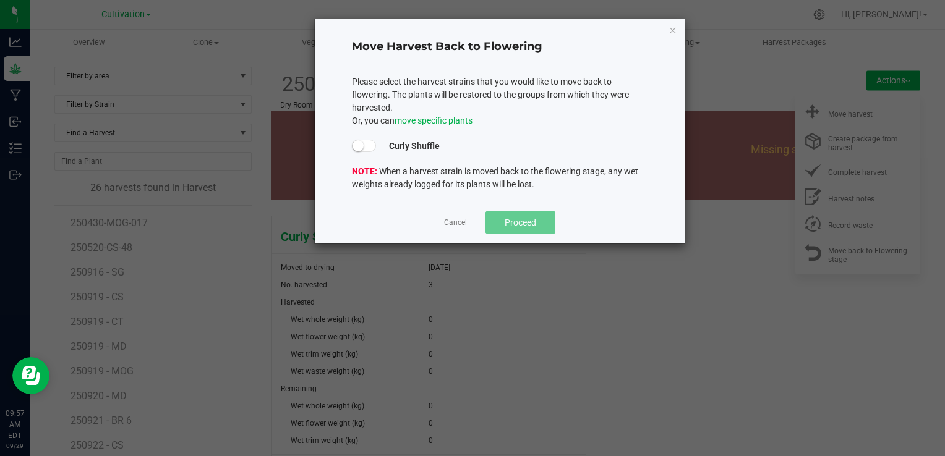
click at [404, 142] on span "Curly Shuffle" at bounding box center [414, 146] width 51 height 13
click at [361, 151] on span at bounding box center [364, 146] width 25 height 12
click at [505, 224] on span "Proceed" at bounding box center [520, 223] width 32 height 10
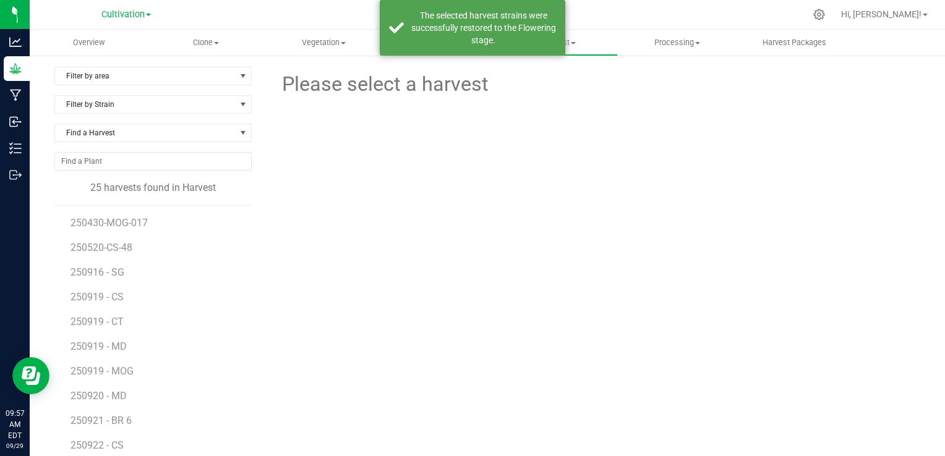
click at [333, 288] on div "Please select a harvest" at bounding box center [595, 296] width 649 height 459
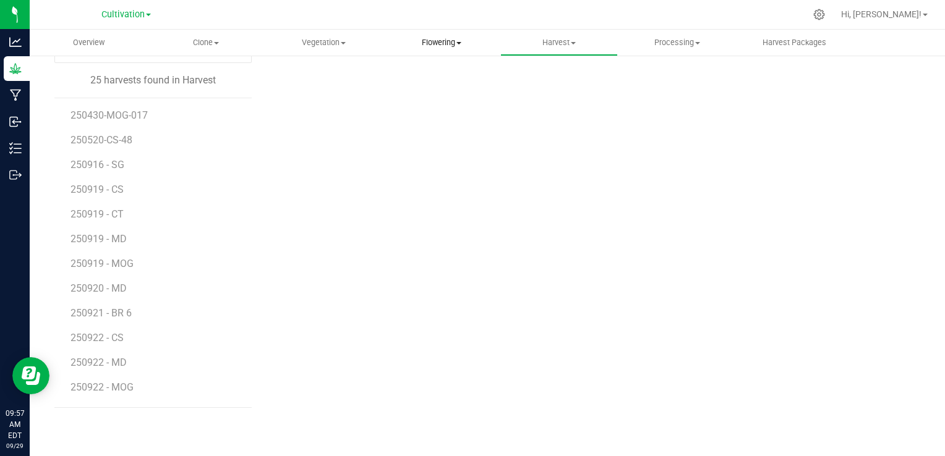
click at [409, 48] on uib-tab-heading "Flowering Create harvest Flowering groups Flowering plants Apply to plants" at bounding box center [441, 42] width 116 height 25
click at [438, 87] on span "Flowering groups" at bounding box center [434, 89] width 103 height 11
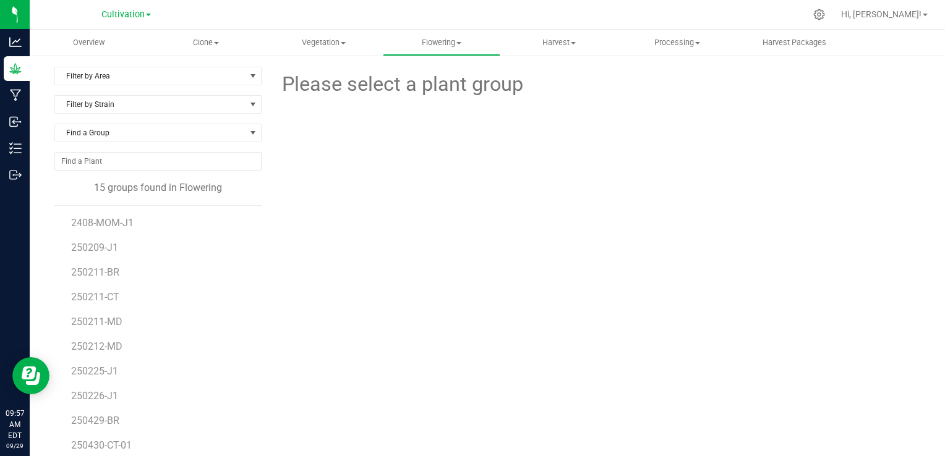
scroll to position [72, 0]
click at [304, 328] on div "Please select a plant group" at bounding box center [595, 291] width 649 height 449
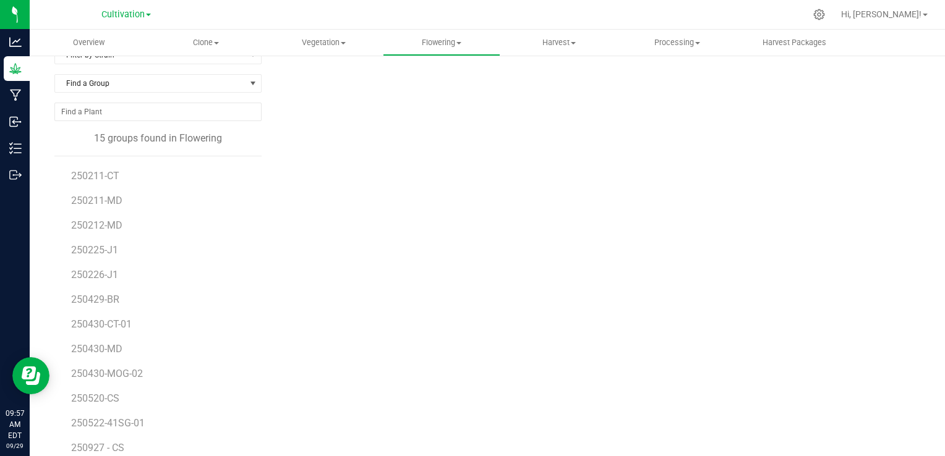
scroll to position [70, 0]
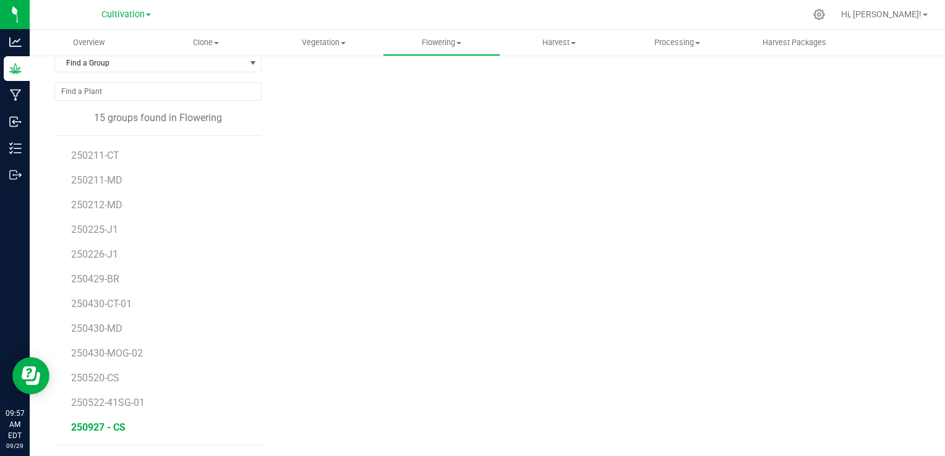
click at [75, 429] on span "250927 - CS" at bounding box center [98, 428] width 54 height 12
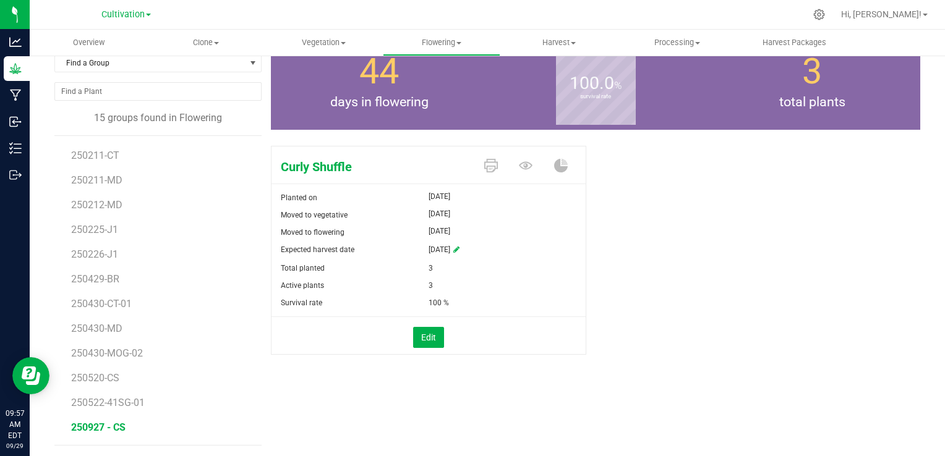
click at [736, 289] on div "Curly Shuffle Planted on [DATE] Moved to vegetative [DATE] Moved to flowering […" at bounding box center [595, 263] width 649 height 245
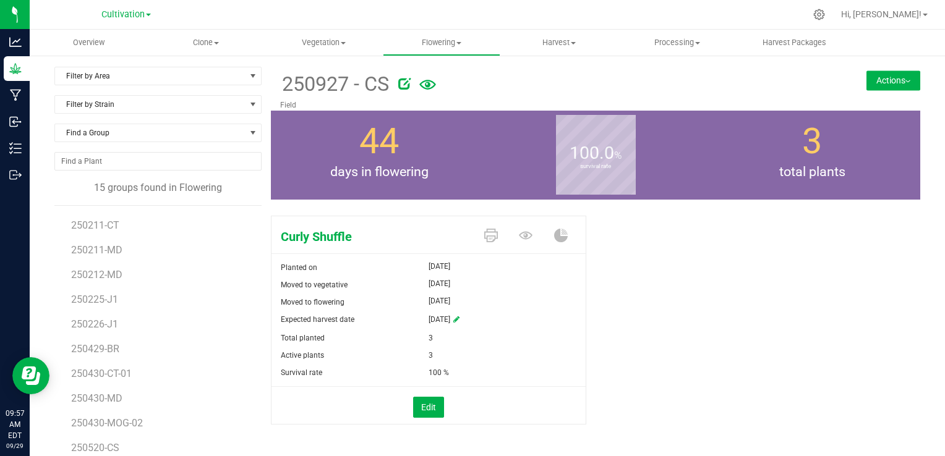
click at [878, 82] on button "Actions" at bounding box center [893, 80] width 54 height 20
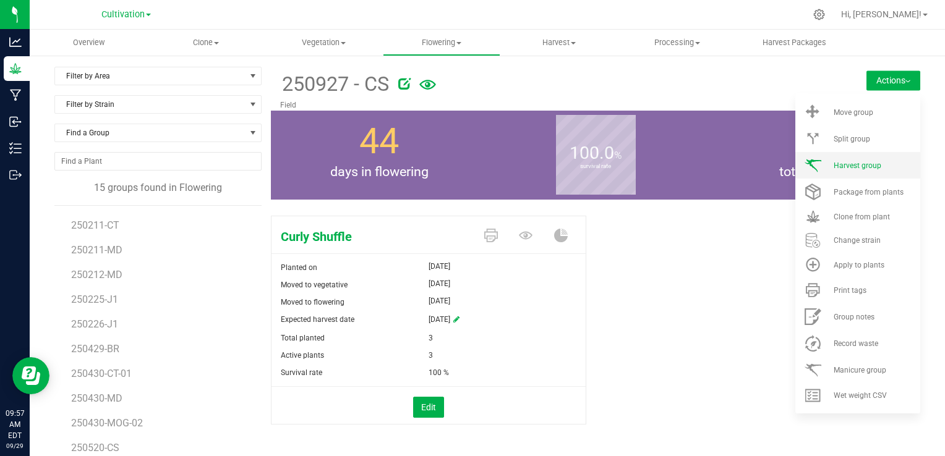
click at [852, 164] on span "Harvest group" at bounding box center [857, 165] width 48 height 9
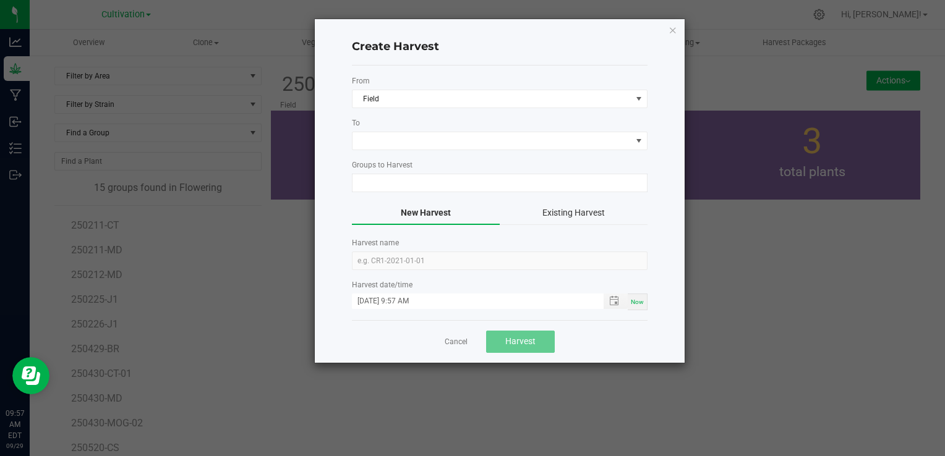
type input "250927 - CS"
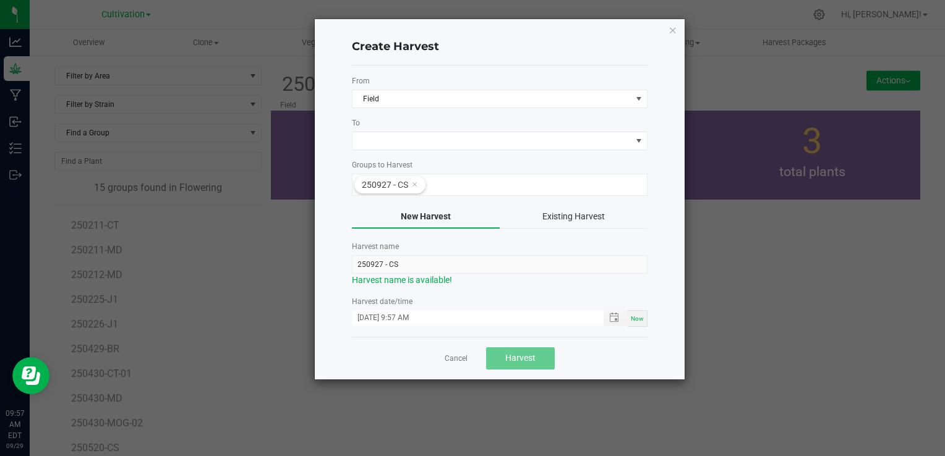
click at [568, 212] on button "Existing Harvest" at bounding box center [574, 216] width 148 height 23
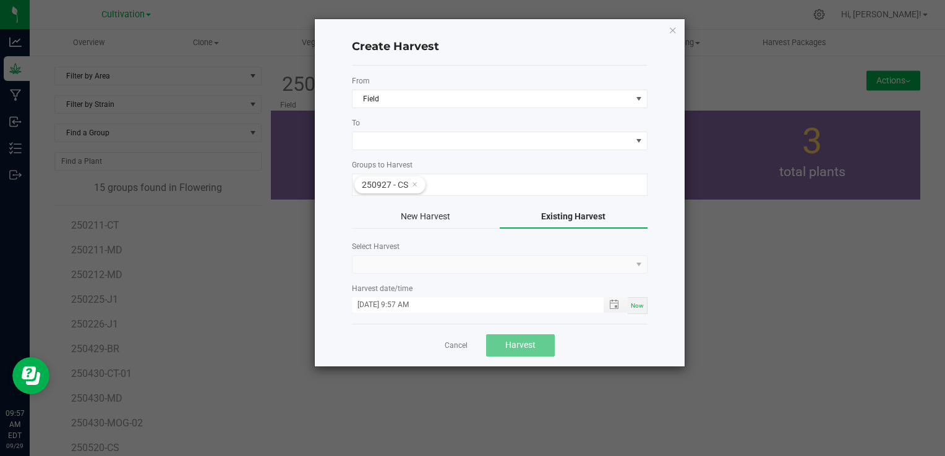
click at [539, 266] on kendo-dropdownlist at bounding box center [500, 264] width 296 height 19
click at [638, 260] on kendo-dropdownlist at bounding box center [500, 264] width 296 height 19
click at [638, 143] on span at bounding box center [639, 141] width 10 height 10
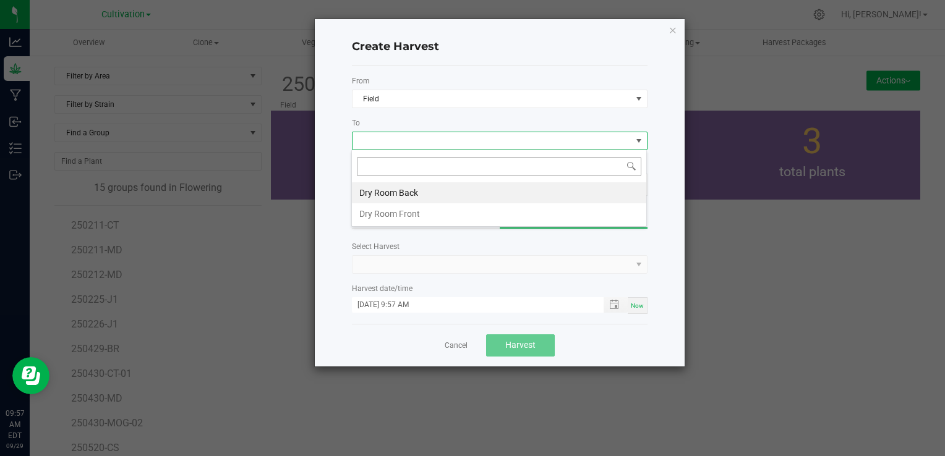
scroll to position [18, 296]
click at [551, 188] on li "Dry Room Back" at bounding box center [499, 192] width 294 height 21
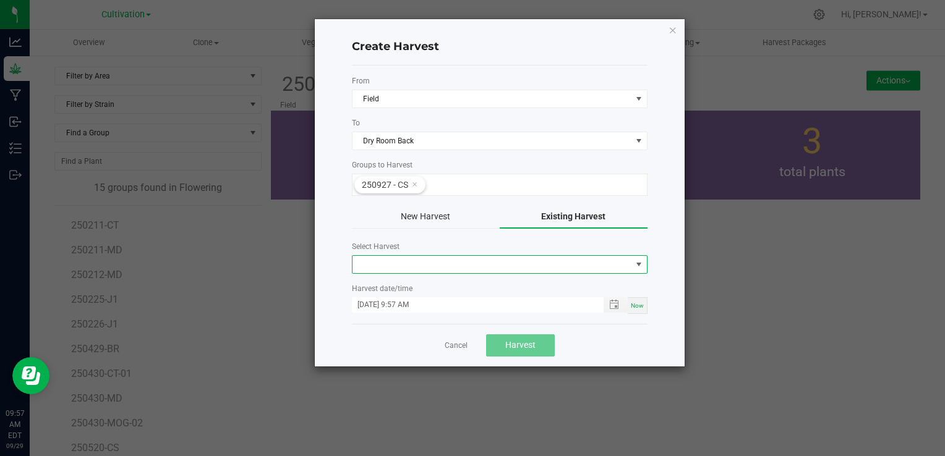
click at [636, 271] on span at bounding box center [638, 264] width 15 height 17
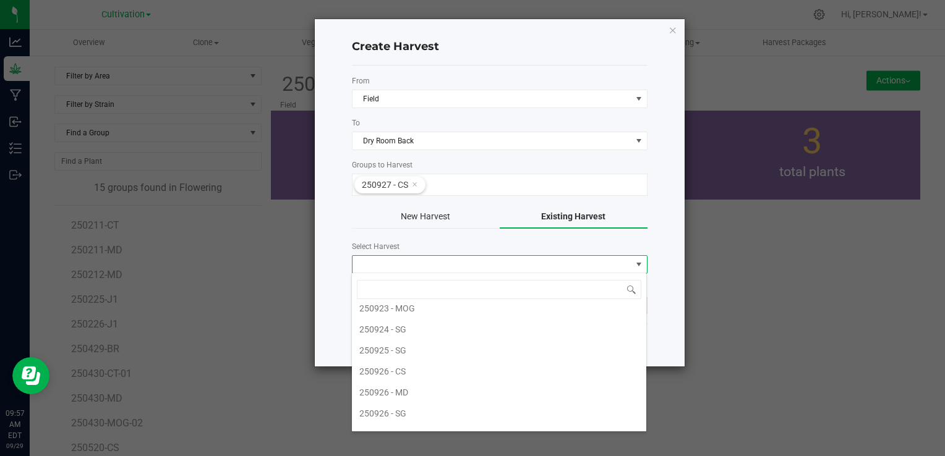
scroll to position [396, 0]
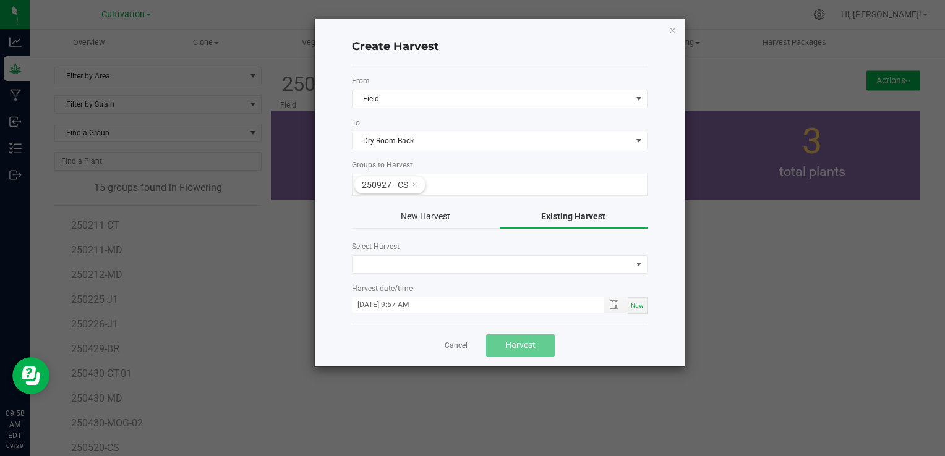
click at [748, 361] on ngb-modal-window "Create Harvest From Field To Dry Room Back Groups to Harvest 250927 - CS New Ha…" at bounding box center [477, 228] width 954 height 456
click at [412, 211] on button "New Harvest" at bounding box center [426, 216] width 148 height 23
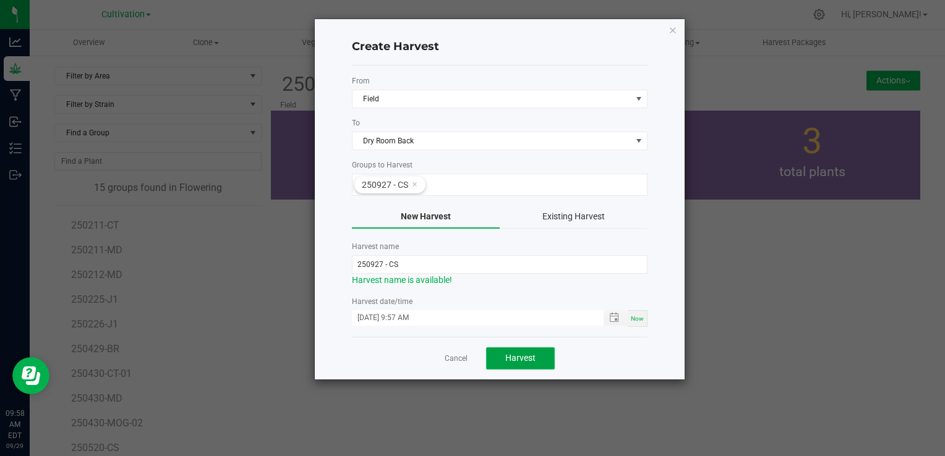
click at [519, 353] on span "Harvest" at bounding box center [520, 358] width 30 height 10
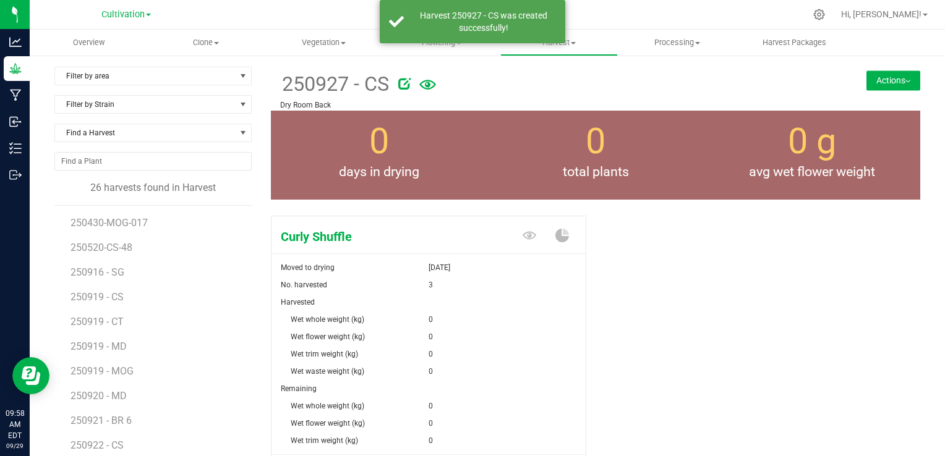
click at [686, 293] on div "Curly Shuffle Moved to drying [DATE] No. harvested 3 Harvested Wet whole weight…" at bounding box center [595, 367] width 649 height 313
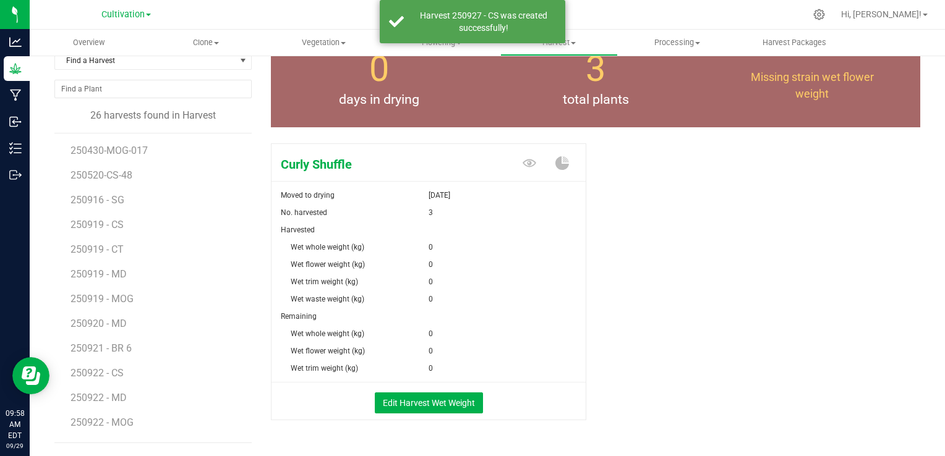
scroll to position [74, 0]
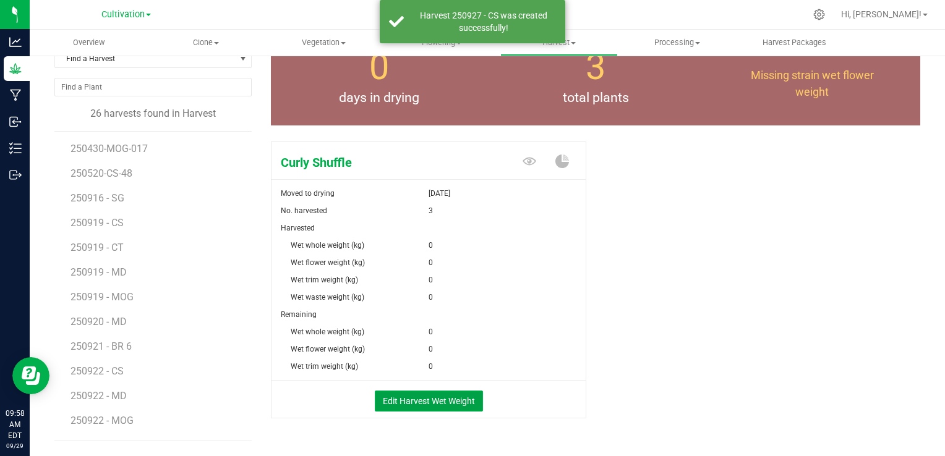
click at [453, 401] on button "Edit Harvest Wet Weight" at bounding box center [429, 401] width 108 height 21
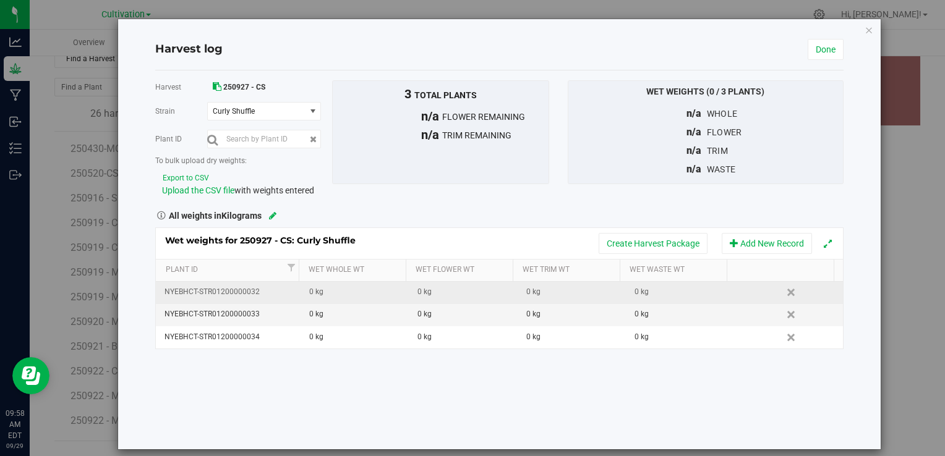
click at [335, 286] on div "0 kg" at bounding box center [358, 292] width 99 height 12
click at [335, 286] on input "text" at bounding box center [358, 292] width 94 height 17
type input "2.43"
click at [339, 313] on div "0 kg" at bounding box center [358, 314] width 99 height 12
type input "1.0"
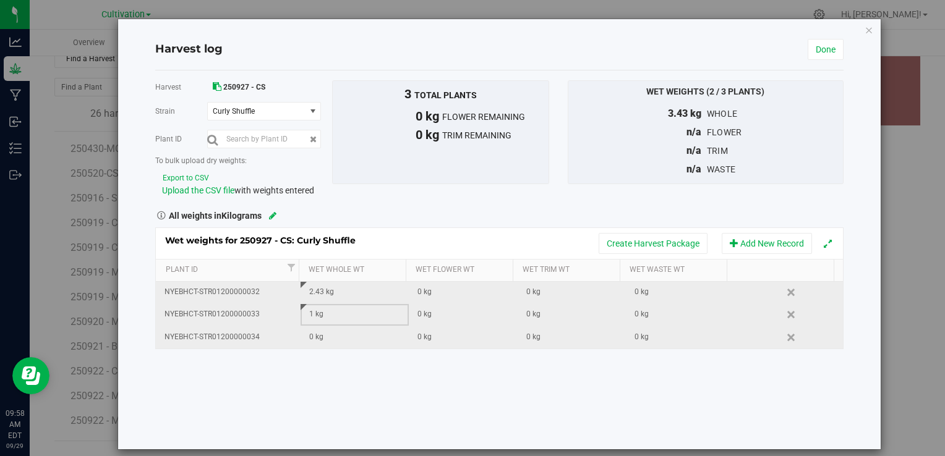
click at [339, 338] on div "0 kg" at bounding box center [358, 337] width 99 height 12
type input "1.28"
click at [819, 53] on link "Done" at bounding box center [825, 49] width 36 height 21
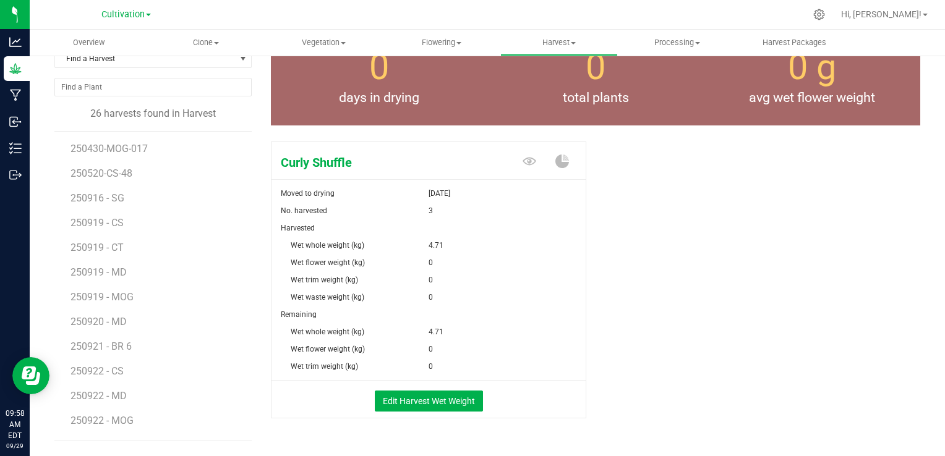
click at [700, 260] on div "Curly Shuffle Moved to drying [DATE] No. harvested 3 Harvested Wet whole weight…" at bounding box center [595, 293] width 649 height 313
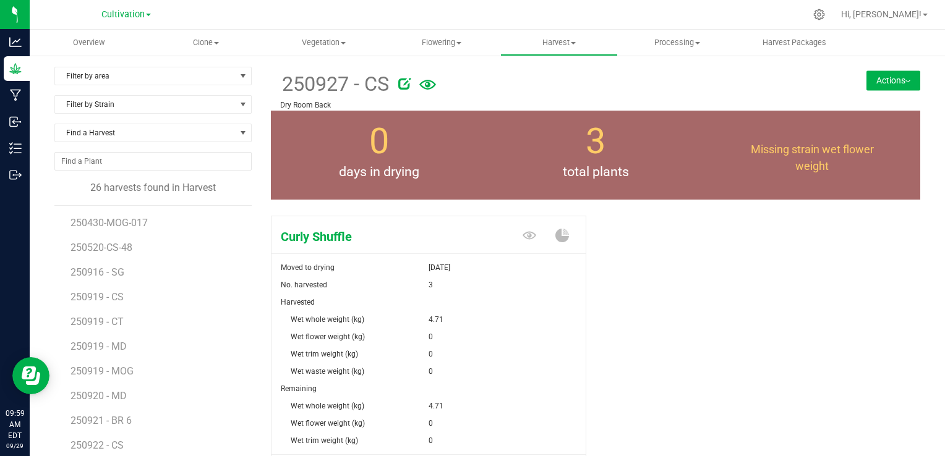
click at [584, 88] on div at bounding box center [605, 81] width 414 height 25
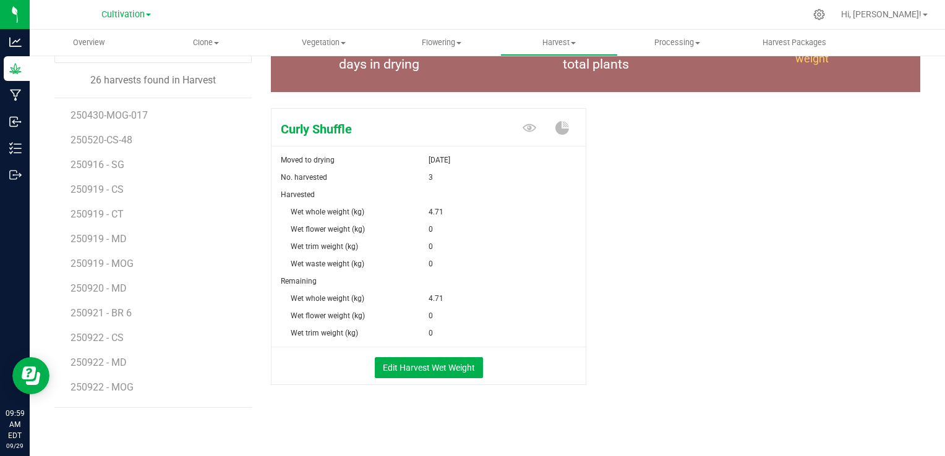
click at [712, 296] on div "Curly Shuffle Moved to drying [DATE] No. harvested 3 Harvested Wet whole weight…" at bounding box center [595, 259] width 649 height 313
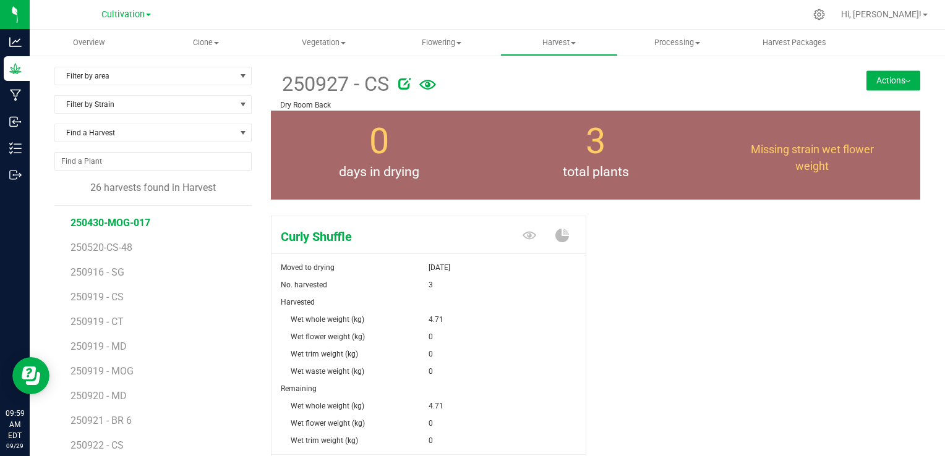
click at [128, 223] on span "250430-MOG-017" at bounding box center [110, 223] width 80 height 12
click at [675, 258] on div "[PERSON_NAME]'s OG Moved to drying [DATE] No. harvested 1 Harvested Wet whole w…" at bounding box center [595, 367] width 649 height 313
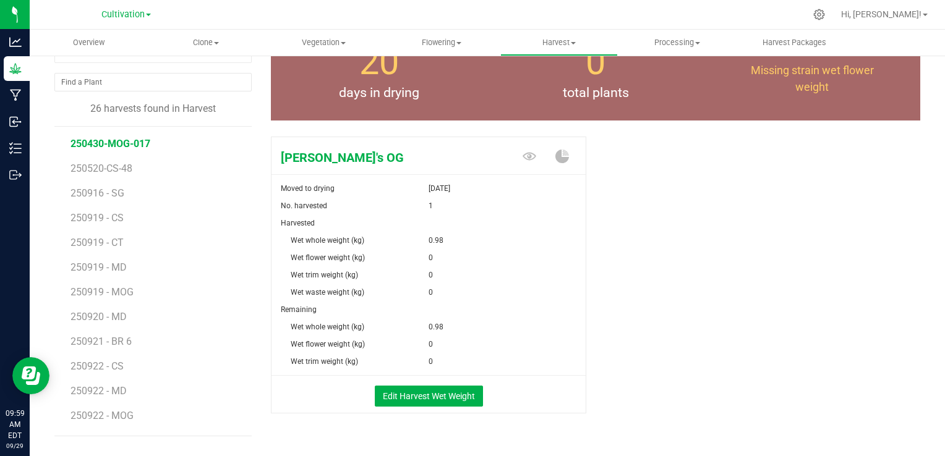
scroll to position [99, 0]
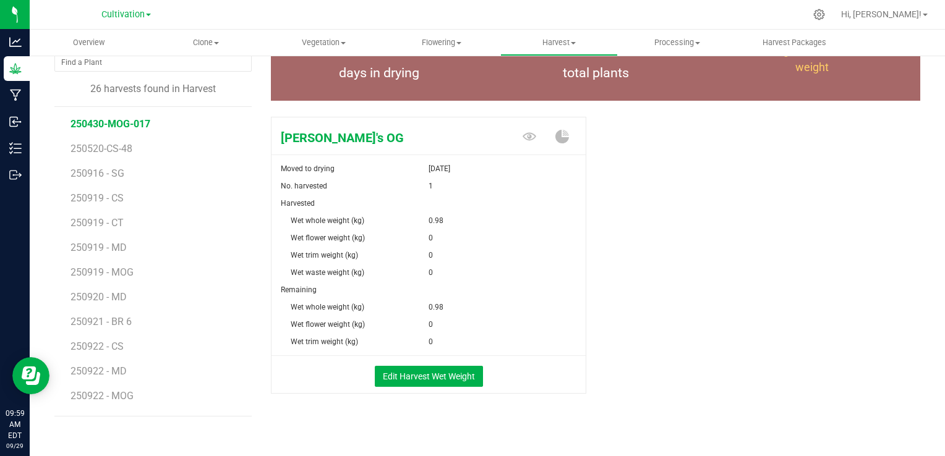
click at [683, 283] on div "[PERSON_NAME]'s OG Moved to drying [DATE] No. harvested 1 Harvested Wet whole w…" at bounding box center [595, 268] width 649 height 313
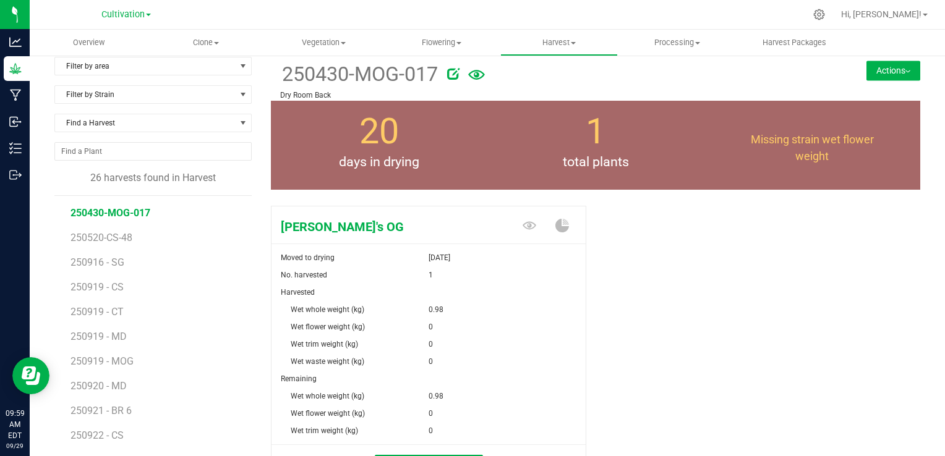
scroll to position [0, 0]
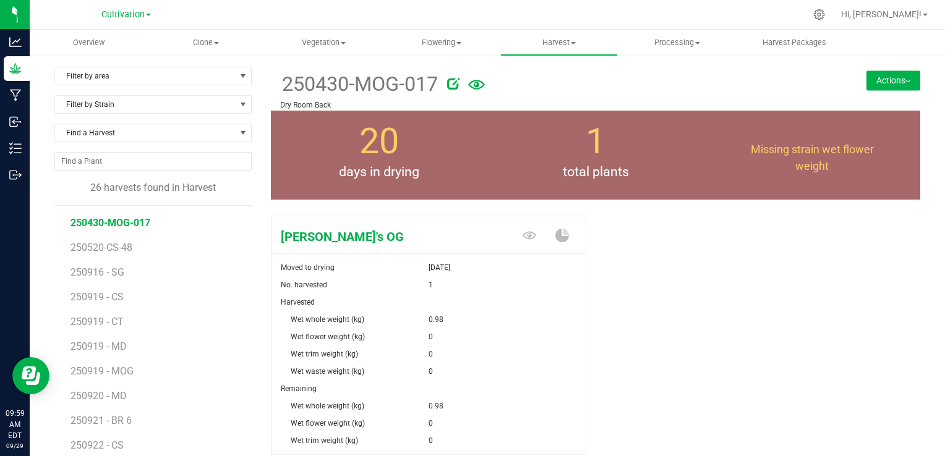
click at [887, 85] on button "Actions" at bounding box center [893, 80] width 54 height 20
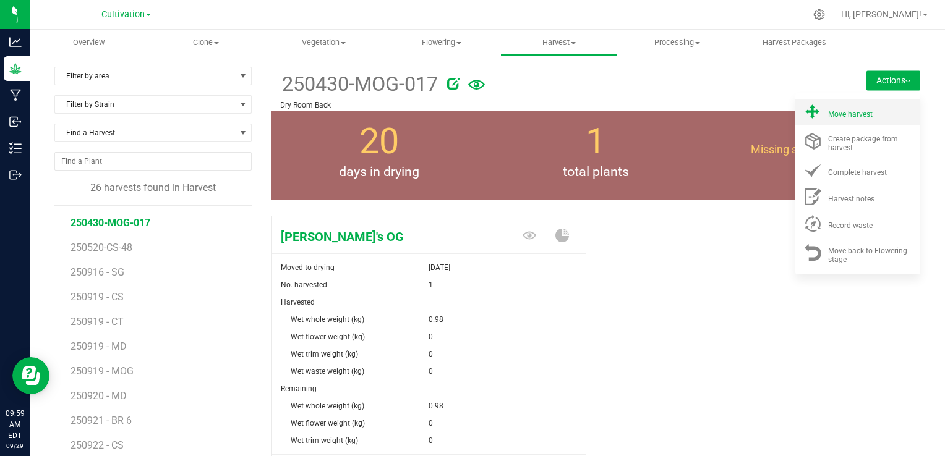
click at [857, 116] on span "Move harvest" at bounding box center [850, 114] width 45 height 9
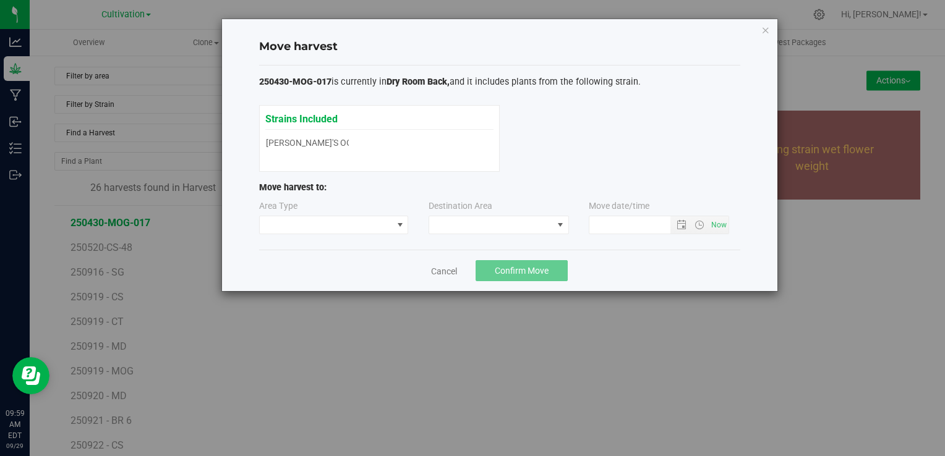
type input "[DATE] 9:59 AM"
click at [378, 224] on span at bounding box center [326, 224] width 133 height 17
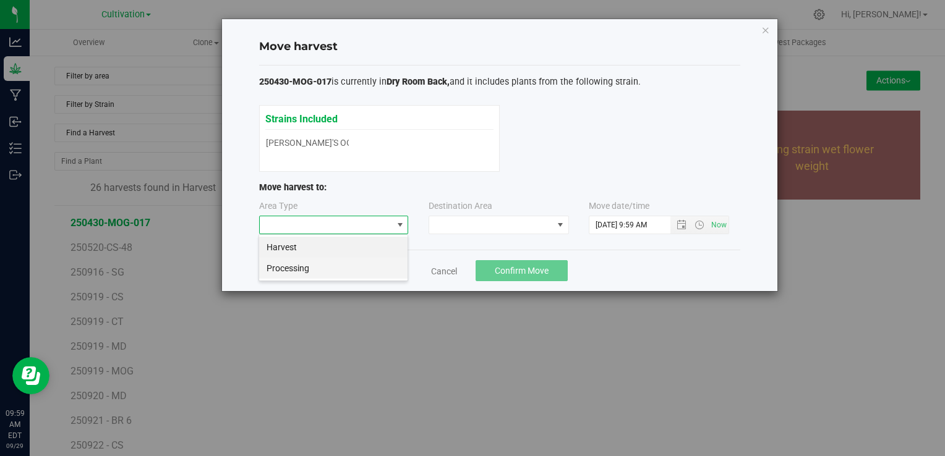
click at [331, 262] on li "Processing" at bounding box center [333, 268] width 148 height 21
click at [480, 227] on span at bounding box center [491, 224] width 124 height 17
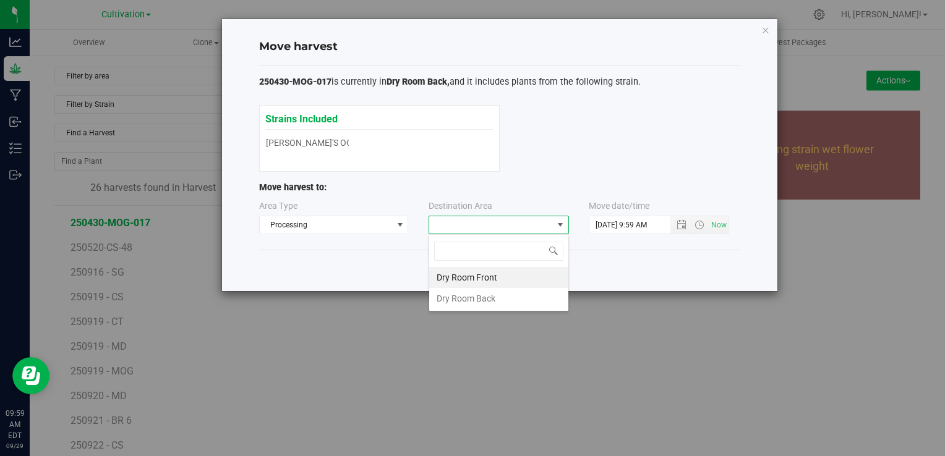
scroll to position [18, 140]
click at [487, 280] on li "Dry Room Front" at bounding box center [498, 277] width 139 height 21
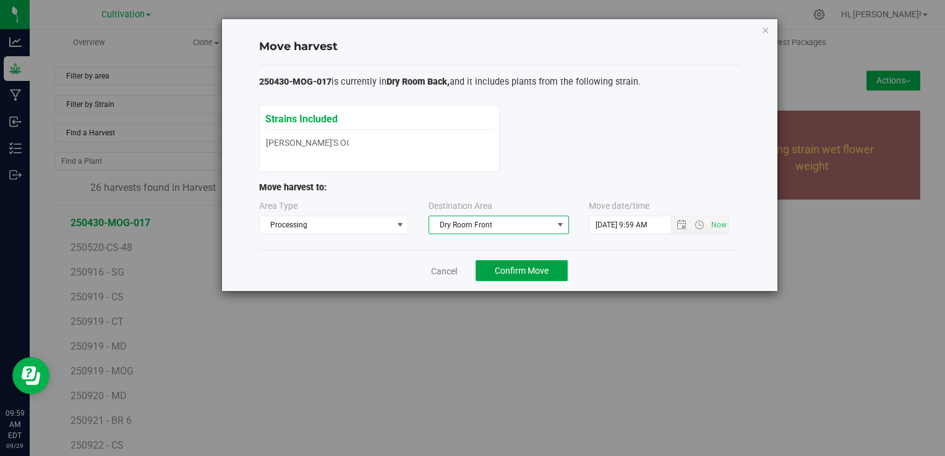
click at [504, 273] on span "Confirm Move" at bounding box center [522, 271] width 54 height 10
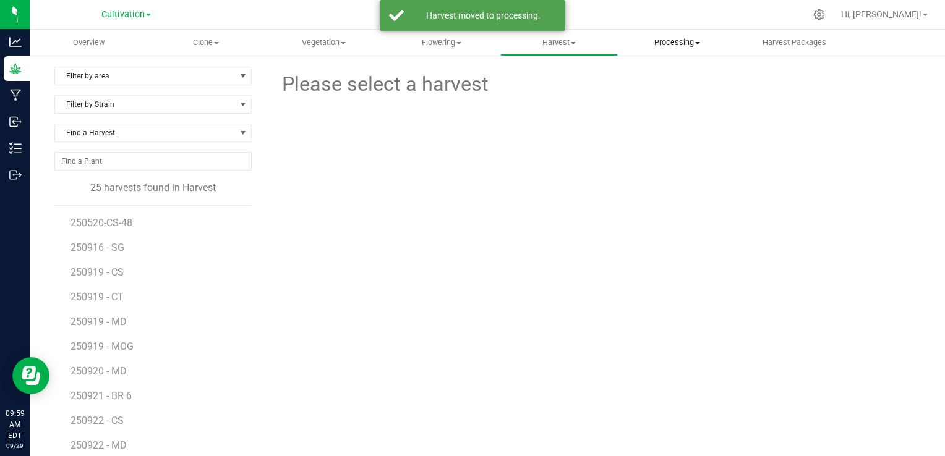
click at [667, 52] on uib-tab-heading "Processing Create package Processing harvests Processing plants Completed harve…" at bounding box center [676, 42] width 116 height 25
click at [673, 93] on span "Processing harvests" at bounding box center [675, 89] width 114 height 11
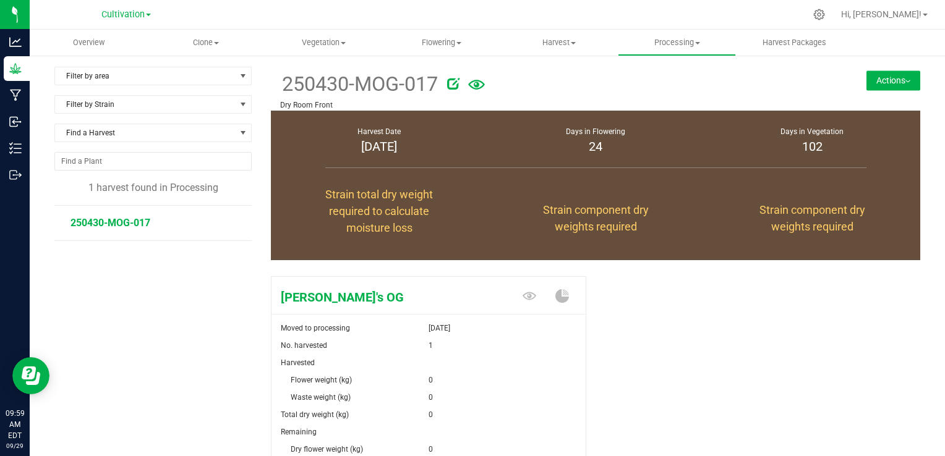
click at [622, 297] on div "[PERSON_NAME]'s OG Moved to processing [DATE] No. harvested 1 Harvested Flower …" at bounding box center [595, 410] width 649 height 278
click at [327, 45] on span "Vegetation" at bounding box center [324, 42] width 116 height 11
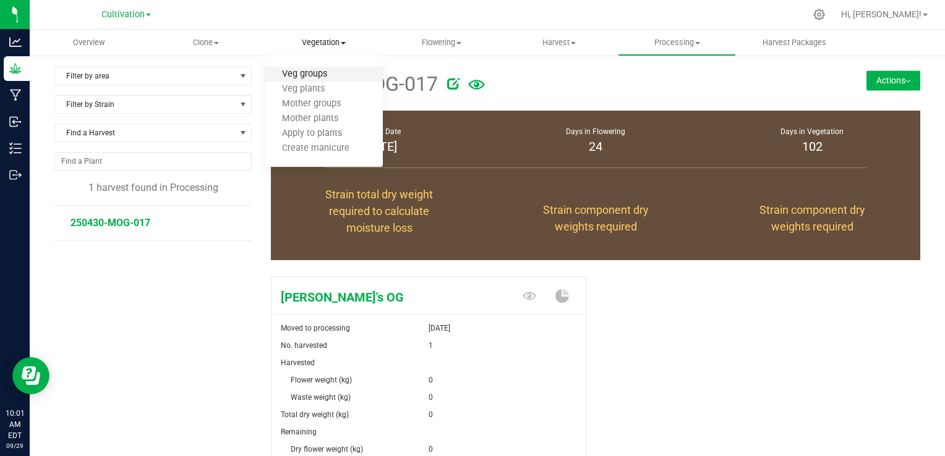
click at [325, 74] on span "Veg groups" at bounding box center [304, 74] width 79 height 11
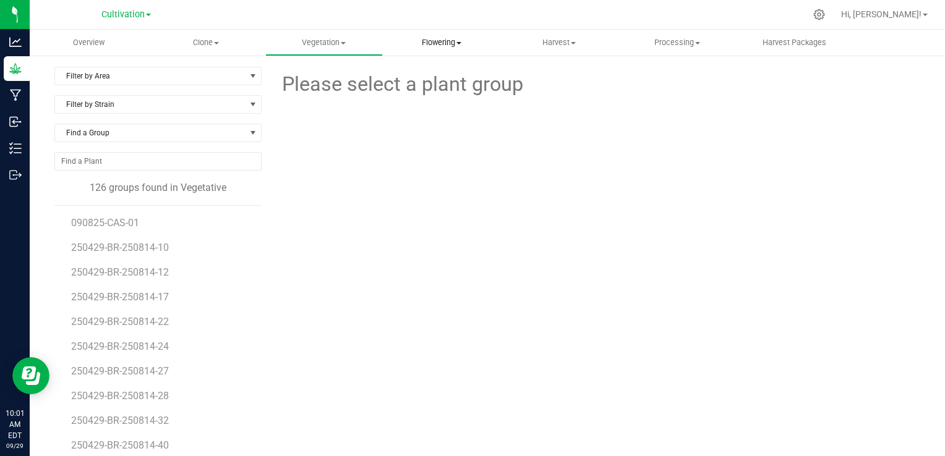
click at [442, 41] on span "Flowering" at bounding box center [441, 42] width 116 height 11
click at [438, 91] on span "Flowering groups" at bounding box center [434, 89] width 103 height 11
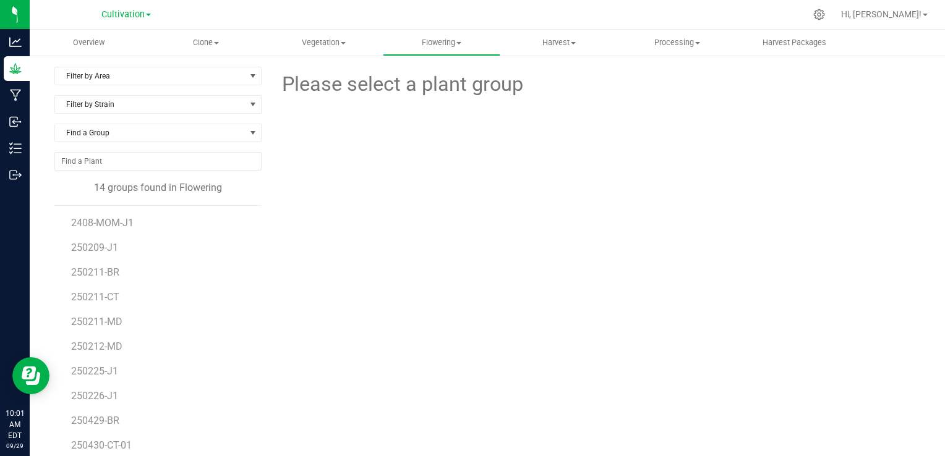
scroll to position [47, 0]
click at [298, 351] on div "Please select a plant group" at bounding box center [595, 291] width 649 height 449
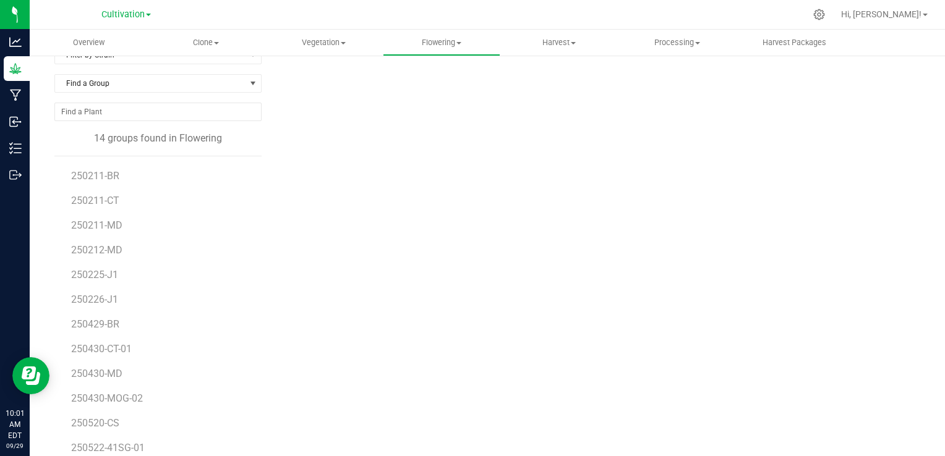
scroll to position [70, 0]
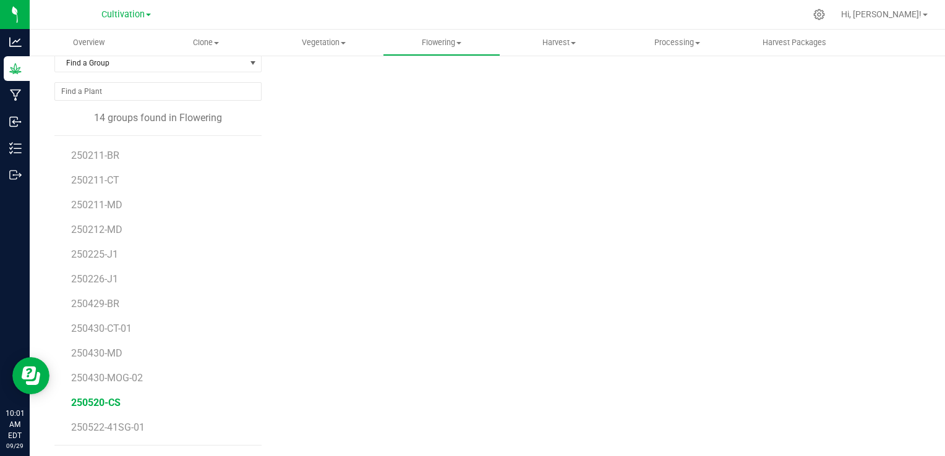
click at [117, 400] on span "250520-CS" at bounding box center [95, 403] width 49 height 12
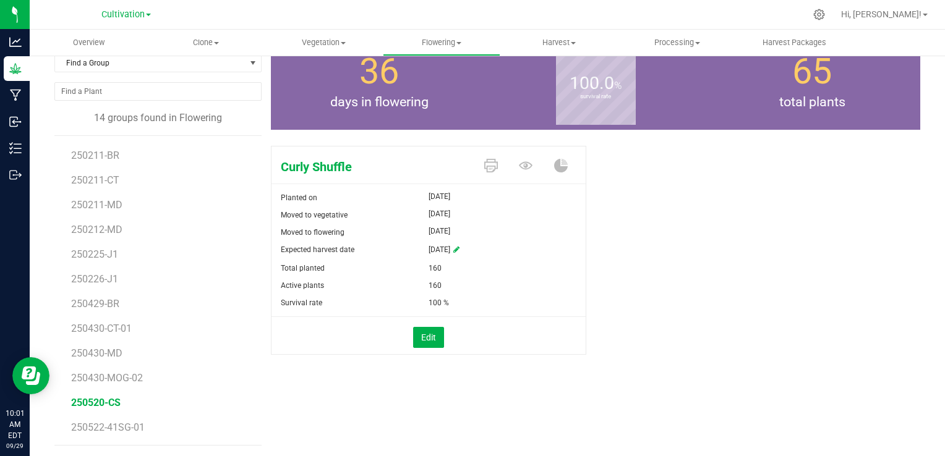
click at [689, 296] on div "Curly Shuffle Planted on [DATE] Moved to vegetative [DATE] Moved to flowering […" at bounding box center [595, 263] width 649 height 245
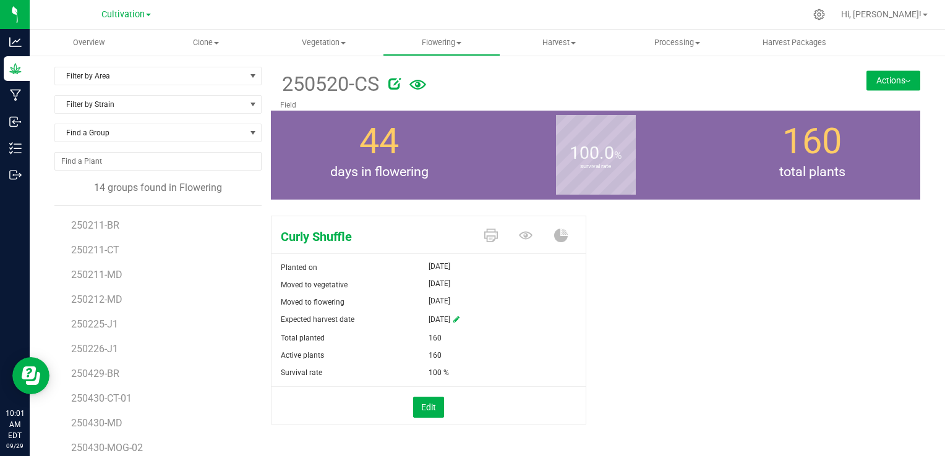
click at [888, 85] on button "Actions" at bounding box center [893, 80] width 54 height 20
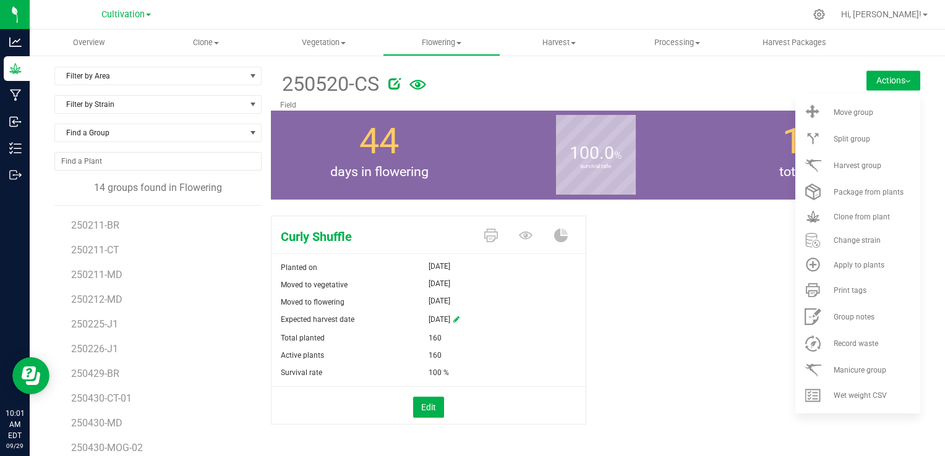
drag, startPoint x: 846, startPoint y: 336, endPoint x: 671, endPoint y: 339, distance: 175.0
click at [671, 339] on div "Curly Shuffle Planted on [DATE] Moved to vegetative [DATE] Moved to flowering […" at bounding box center [595, 333] width 649 height 245
click at [842, 338] on li "Record waste" at bounding box center [857, 343] width 125 height 27
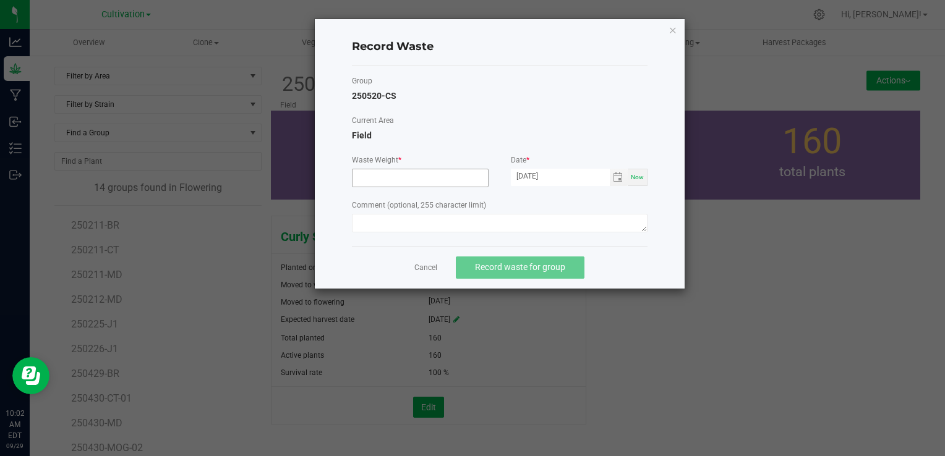
click at [438, 184] on input at bounding box center [419, 177] width 135 height 17
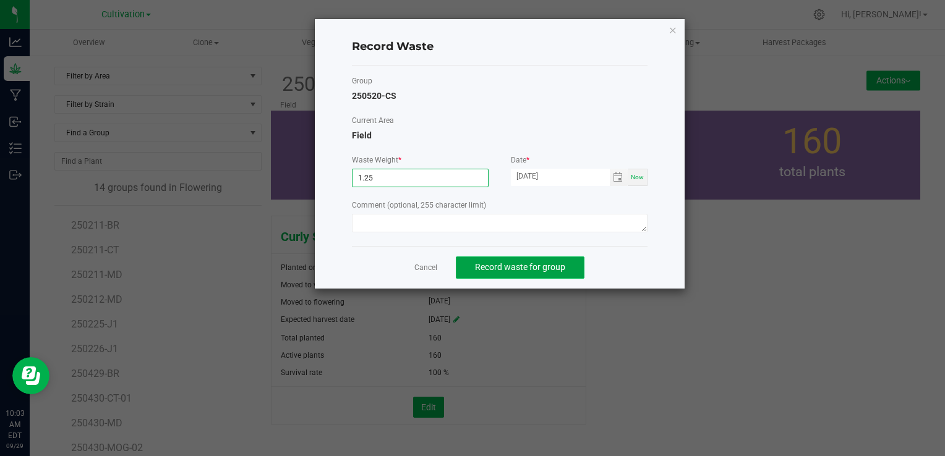
type input "1.2500 g"
click at [503, 269] on span "Record waste for group" at bounding box center [520, 267] width 90 height 10
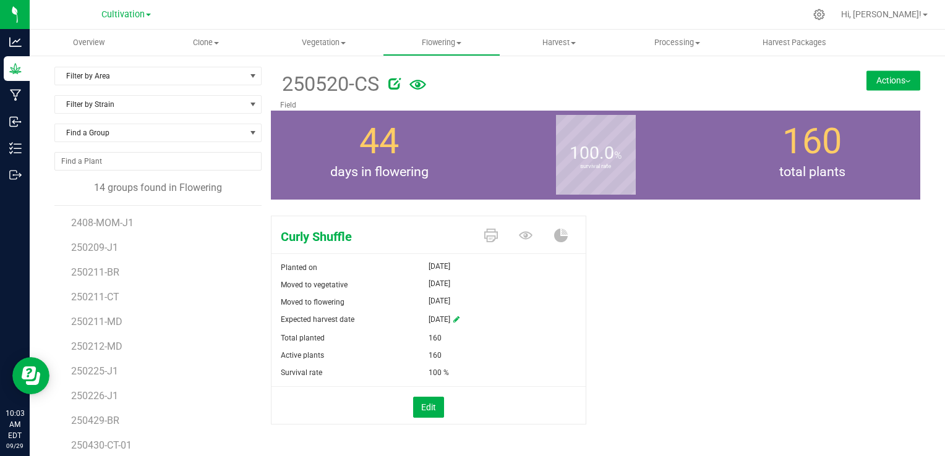
click at [621, 271] on div "Curly Shuffle Planted on [DATE] Moved to vegetative [DATE] Moved to flowering […" at bounding box center [595, 333] width 649 height 245
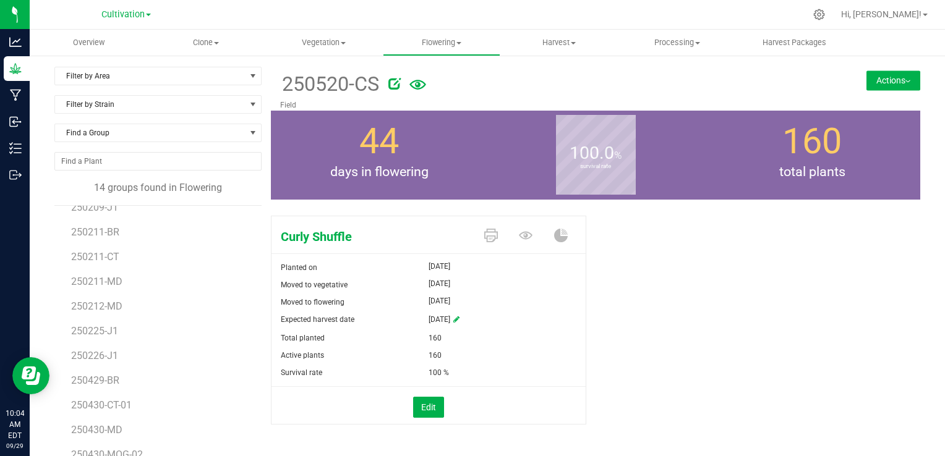
scroll to position [47, 0]
click at [119, 446] on span "250430-MOG-02" at bounding box center [108, 448] width 74 height 12
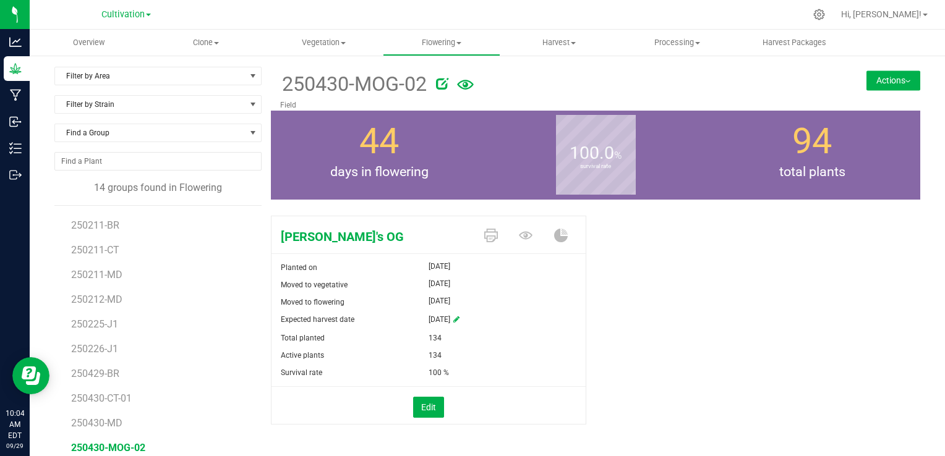
click at [884, 85] on button "Actions" at bounding box center [893, 80] width 54 height 20
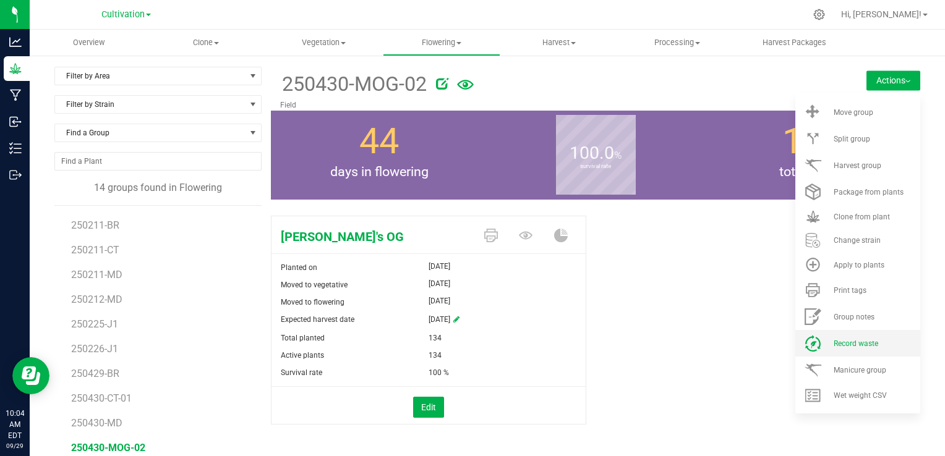
click at [846, 340] on span "Record waste" at bounding box center [855, 343] width 45 height 9
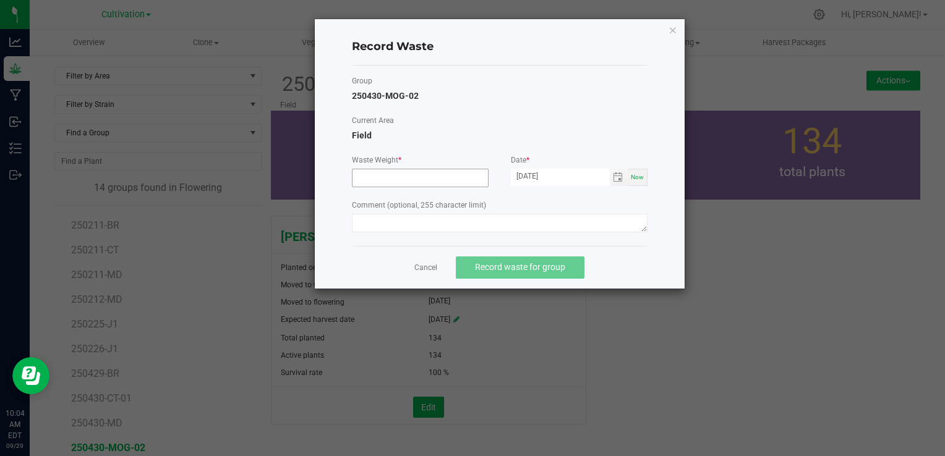
click at [440, 182] on input at bounding box center [419, 177] width 135 height 17
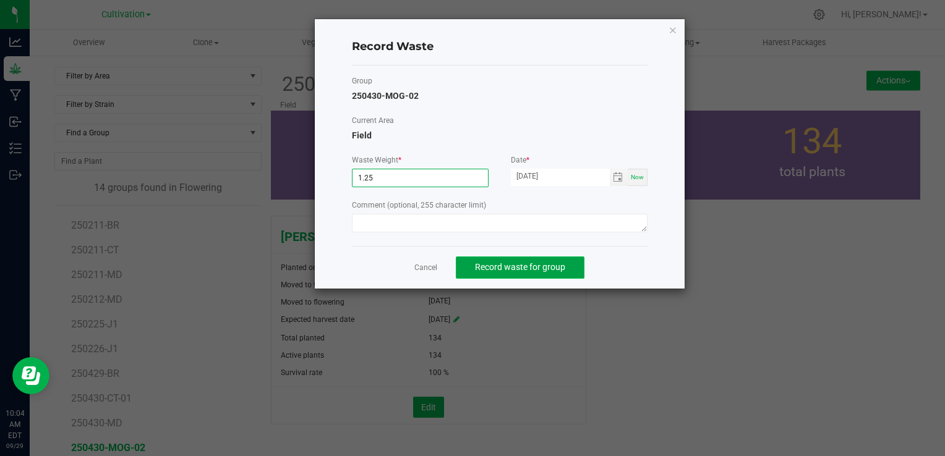
type input "1.2500 g"
click at [530, 266] on span "Record waste for group" at bounding box center [520, 267] width 90 height 10
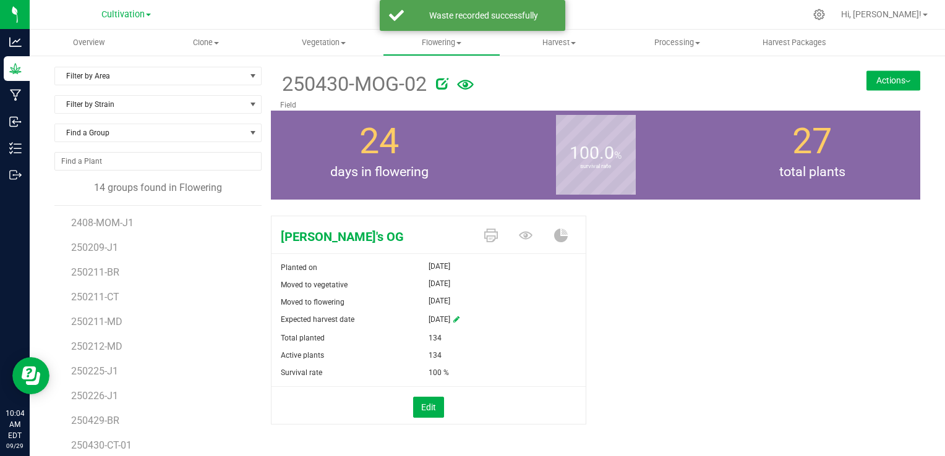
click at [679, 281] on div "[PERSON_NAME]'s OG Planted on [DATE] Moved to vegetative [DATE] Moved to flower…" at bounding box center [595, 333] width 649 height 245
click at [825, 14] on icon at bounding box center [818, 14] width 13 height 13
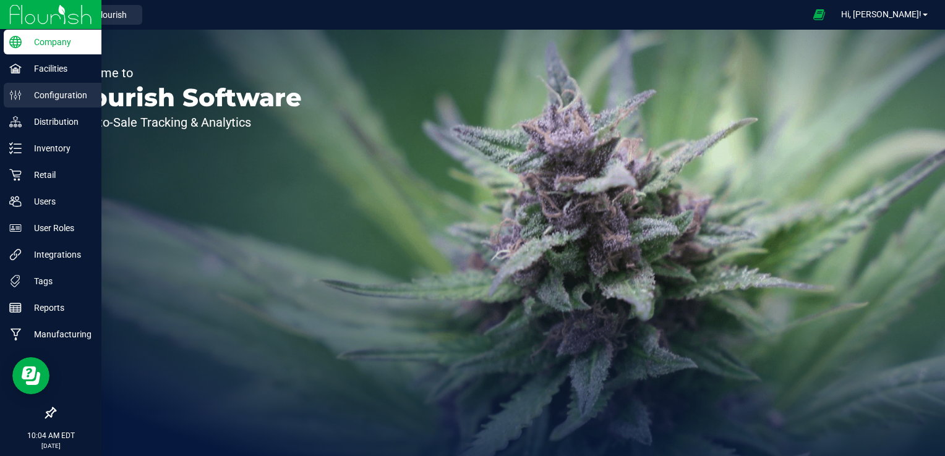
click at [74, 90] on p "Configuration" at bounding box center [59, 95] width 74 height 15
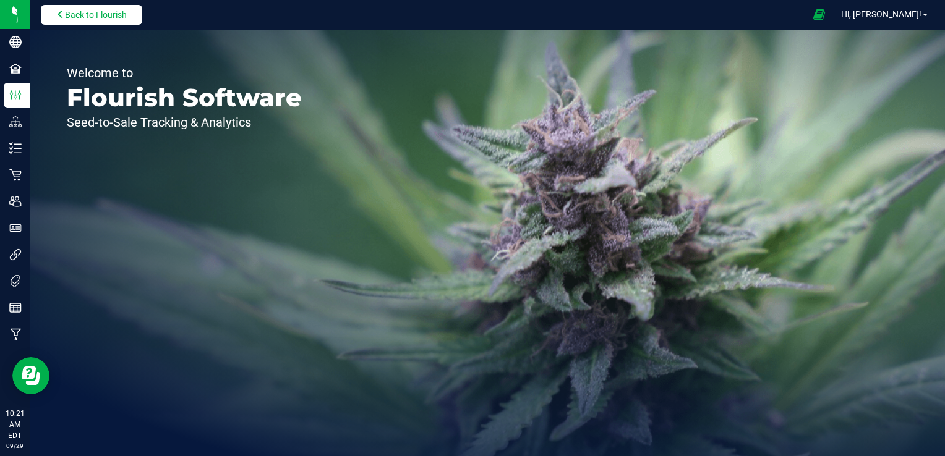
click at [104, 10] on span "Back to Flourish" at bounding box center [96, 15] width 62 height 10
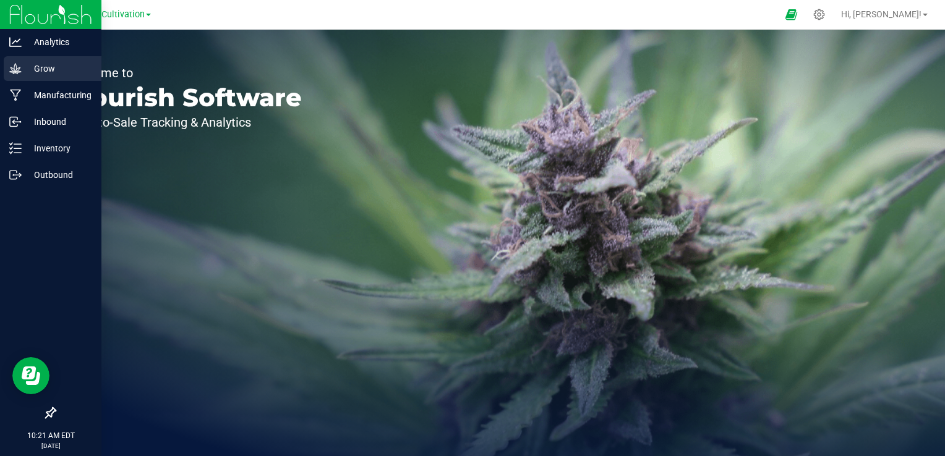
click at [62, 69] on p "Grow" at bounding box center [59, 68] width 74 height 15
click at [22, 69] on p "Grow" at bounding box center [59, 68] width 74 height 15
